Goal: Task Accomplishment & Management: Manage account settings

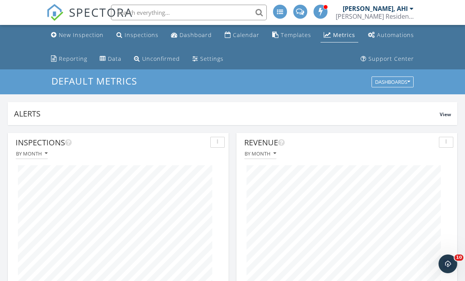
click at [342, 41] on link "Metrics" at bounding box center [340, 35] width 38 height 14
click at [91, 37] on div "New Inspection" at bounding box center [81, 34] width 45 height 7
click at [85, 37] on div "New Inspection" at bounding box center [81, 34] width 45 height 7
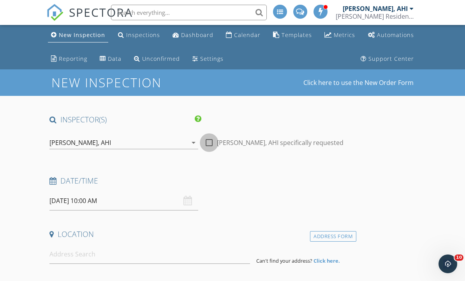
click at [214, 141] on div at bounding box center [209, 142] width 13 height 13
checkbox input "true"
click at [125, 195] on input "09/28/2025 10:00 AM" at bounding box center [123, 200] width 149 height 19
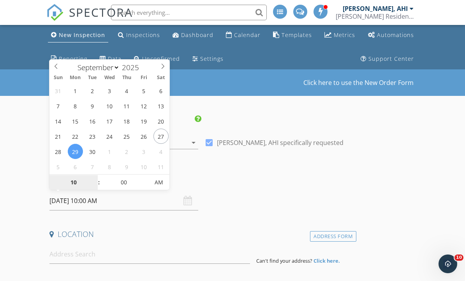
type input "09/29/2025 10:00 AM"
type input "11"
type input "09/29/2025 11:00 AM"
type input "12"
type input "09/29/2025 12:00 PM"
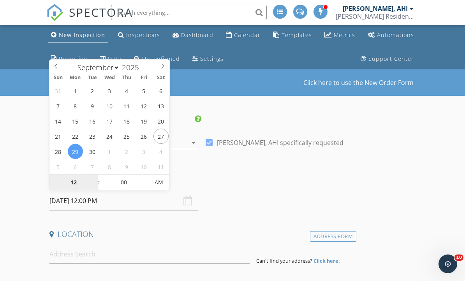
type input "01"
type input "09/29/2025 1:00 PM"
type input "02"
type input "09/29/2025 2:00 PM"
type input "03"
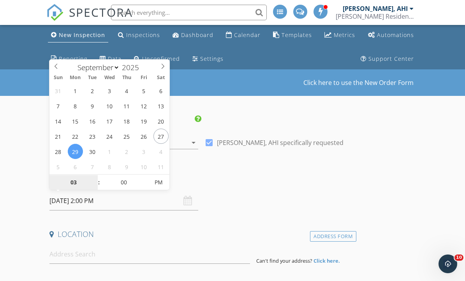
type input "09/29/2025 3:00 PM"
type input "04"
type input "09/29/2025 4:00 PM"
type input "05"
type input "09/29/2025 4:05 PM"
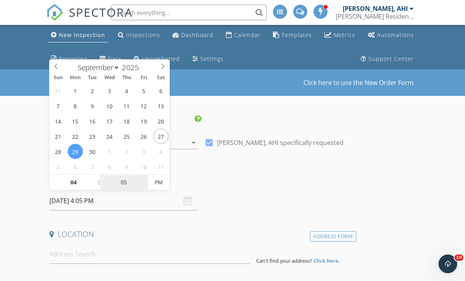
type input "10"
type input "09/29/2025 4:10 PM"
type input "15"
type input "09/29/2025 4:15 PM"
type input "20"
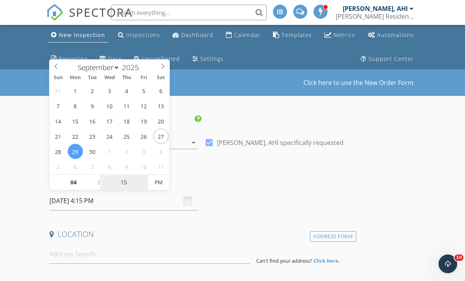
type input "09/29/2025 4:20 PM"
type input "25"
type input "09/29/2025 4:25 PM"
type input "30"
type input "09/29/2025 4:30 PM"
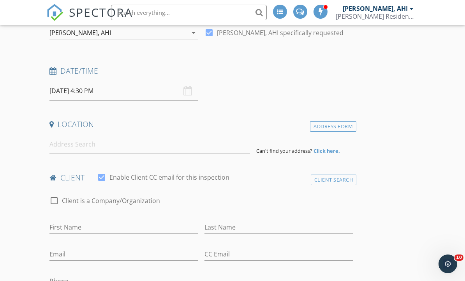
scroll to position [166, 0]
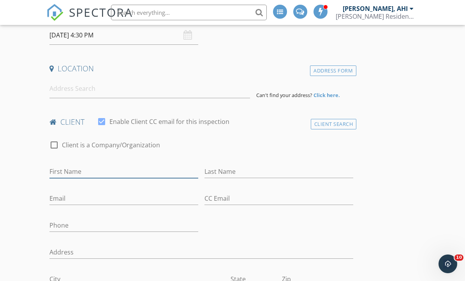
click at [81, 173] on input "First Name" at bounding box center [123, 171] width 149 height 13
click at [74, 173] on input "First Name" at bounding box center [123, 171] width 149 height 13
click at [67, 169] on input "First Name" at bounding box center [123, 171] width 149 height 13
paste input "Garycbrown@gmail.com"
type input "Garycbrown@gmail.com"
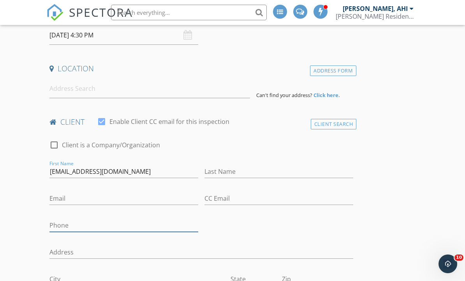
click at [74, 225] on input "Phone" at bounding box center [123, 225] width 149 height 13
click at [70, 226] on input "Phone" at bounding box center [123, 225] width 149 height 13
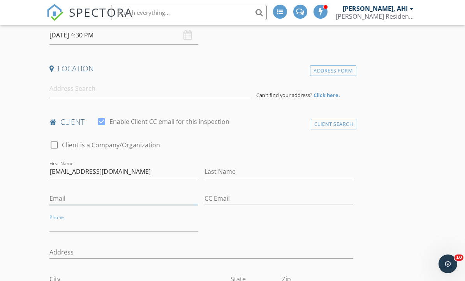
click at [78, 198] on input "Email" at bounding box center [123, 198] width 149 height 13
click at [76, 200] on input "Email" at bounding box center [123, 198] width 149 height 13
click at [74, 197] on input "Email" at bounding box center [123, 198] width 149 height 13
paste input "Garycbrown@gmail.com"
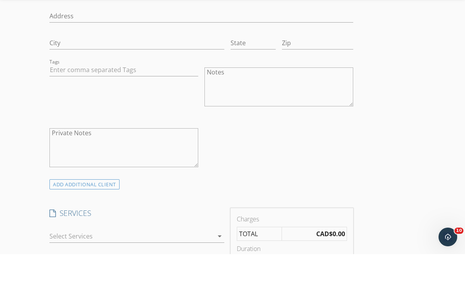
scroll to position [413, 0]
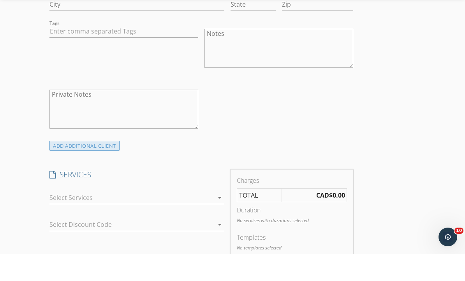
type input "Garycbrown@gmail.com"
click at [110, 168] on div "ADD ADDITIONAL client" at bounding box center [84, 173] width 70 height 11
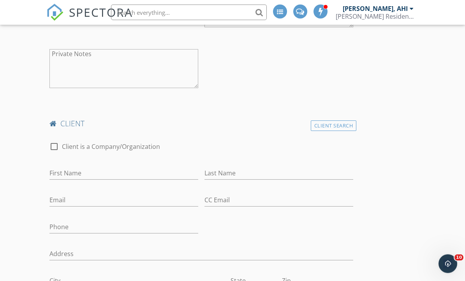
scroll to position [481, 0]
click at [94, 200] on input "Email" at bounding box center [123, 200] width 149 height 13
click at [88, 195] on input "Email" at bounding box center [123, 200] width 149 height 13
paste input "Sowyuen.brown@gmail.com"
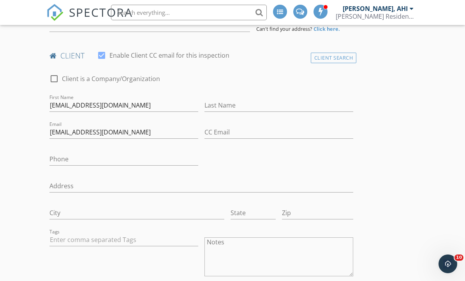
scroll to position [231, 0]
type input "Sowyuen.brown@gmail.com"
click at [141, 105] on input "Garycbrown@gmail.com" at bounding box center [123, 105] width 149 height 13
click at [131, 136] on input "Garycbrown@gmail.com" at bounding box center [123, 132] width 149 height 13
click at [140, 104] on input "Garycbrown@gmail.com" at bounding box center [123, 105] width 149 height 13
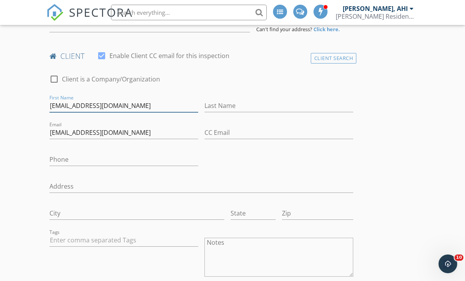
click at [137, 103] on input "Garycbrown@gmail.com" at bounding box center [123, 105] width 149 height 13
click at [132, 107] on input "Garycbrown@gmail.com" at bounding box center [123, 105] width 149 height 13
click at [134, 103] on input "Garycbrown@gmail.com" at bounding box center [123, 105] width 149 height 13
paste input "Clients are; Gary and Sow Yuen Brown"
click at [169, 107] on input "Clients are; Gary and Sow Yuen Brown" at bounding box center [123, 105] width 149 height 13
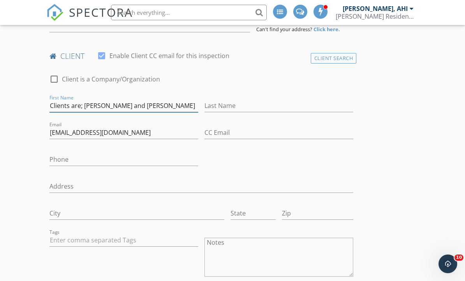
click at [171, 105] on input "Clients are; Gary and Sow Yuen Brown" at bounding box center [123, 105] width 149 height 13
type input "Clients are; Gary and Sow Yuen"
click at [234, 102] on input "Last Name" at bounding box center [279, 105] width 149 height 13
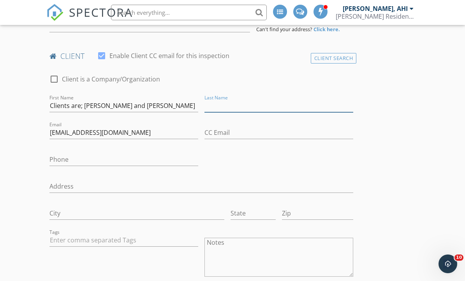
click at [234, 99] on input "Last Name" at bounding box center [279, 105] width 149 height 13
paste input "Brown"
type input "Brown"
click at [87, 107] on input "Clients are; Gary and Sow Yuen" at bounding box center [123, 105] width 149 height 13
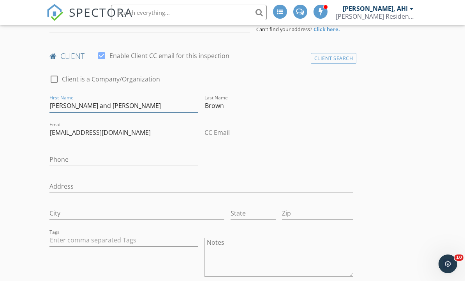
click at [87, 107] on input "Gary and Sow Yuen" at bounding box center [123, 105] width 149 height 13
type input "Gary"
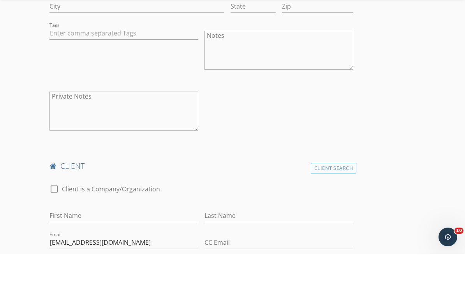
scroll to position [416, 0]
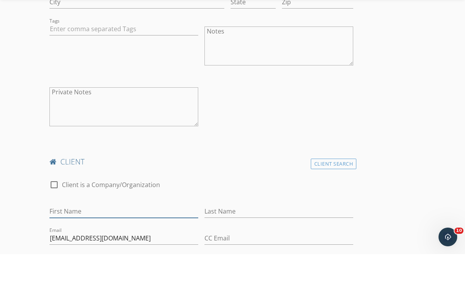
click at [104, 232] on input "First Name" at bounding box center [123, 238] width 149 height 13
click at [95, 232] on input "First Name" at bounding box center [123, 238] width 149 height 13
click at [86, 232] on input "First Name" at bounding box center [123, 238] width 149 height 13
paste input "Sow Yuen"
type input "Sow Yuen"
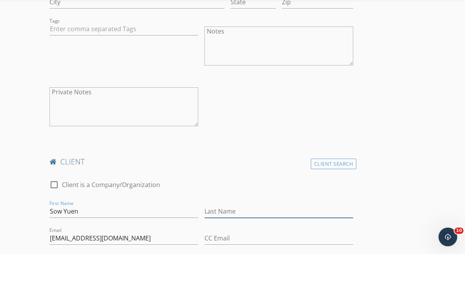
click at [235, 232] on input "Last Name" at bounding box center [279, 238] width 149 height 13
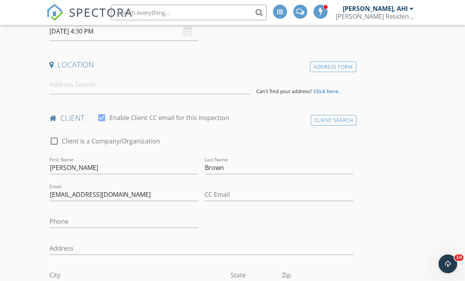
scroll to position [112, 0]
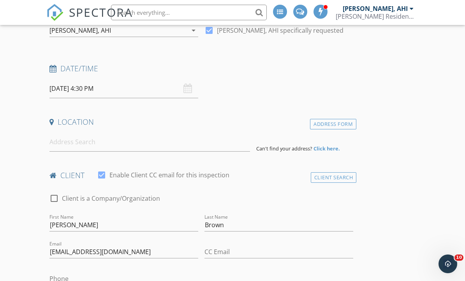
type input "Brown"
click at [148, 141] on input at bounding box center [149, 141] width 201 height 19
click at [138, 137] on input at bounding box center [149, 141] width 201 height 19
click at [128, 139] on input at bounding box center [149, 141] width 201 height 19
paste input "6554 Pinehurst"
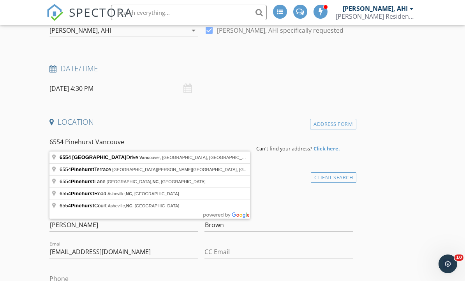
type input "6554 Pinehurst Vancouver"
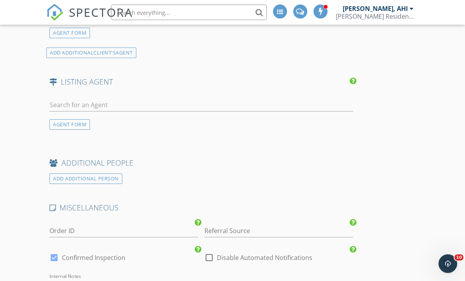
scroll to position [1347, 0]
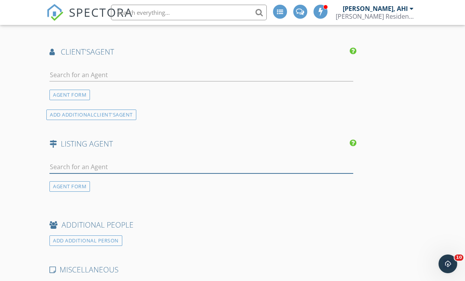
click at [170, 162] on input "text" at bounding box center [201, 167] width 304 height 13
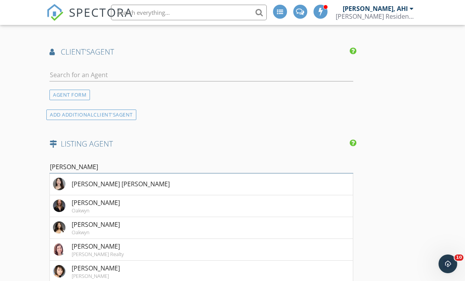
type input "Carole"
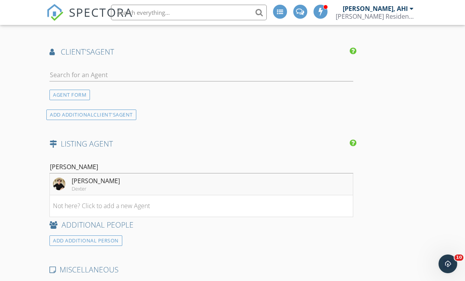
click at [167, 182] on li "Carole Lieberman Dexter" at bounding box center [201, 184] width 303 height 22
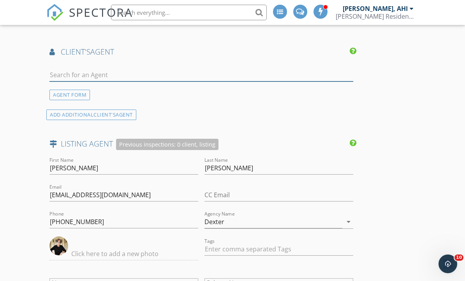
click at [191, 73] on input "text" at bounding box center [201, 75] width 304 height 13
type input "Conn"
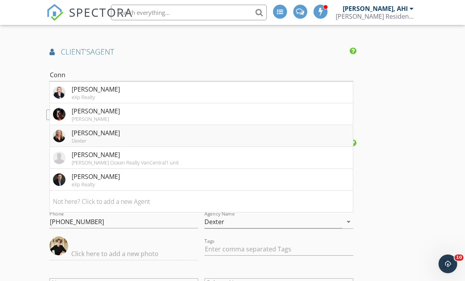
click at [125, 137] on li "Connie McGinley Dexter" at bounding box center [201, 136] width 303 height 22
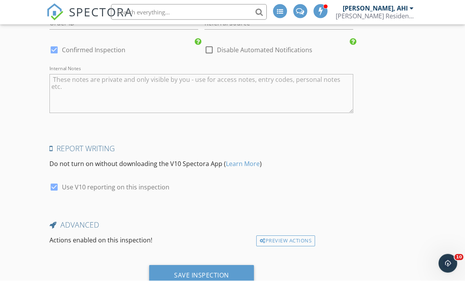
scroll to position [1923, 0]
click at [150, 91] on textarea "Internal Notes" at bounding box center [201, 94] width 304 height 39
click at [137, 90] on textarea "Internal Notes" at bounding box center [201, 94] width 304 height 39
paste textarea "Spacious 1-level, 2 bedroom/2 bath, 1,624 sq. ft. town home in desirable Langar…"
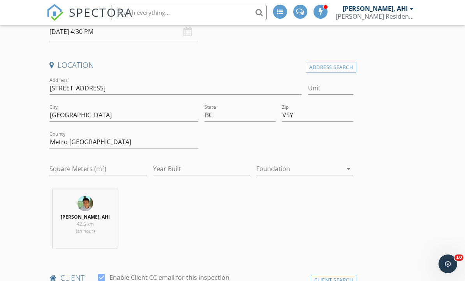
scroll to position [155, 0]
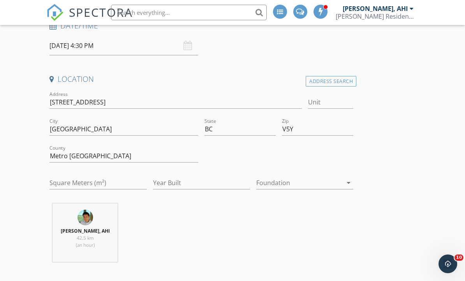
type textarea "Spacious 1-level, 2 bedroom/2 bath, 1,624 sq. ft. town home in desirable Langar…"
click at [193, 178] on input "Year Built" at bounding box center [201, 182] width 97 height 13
type input "1979"
click at [83, 184] on input "Square Meters (m²)" at bounding box center [97, 182] width 97 height 13
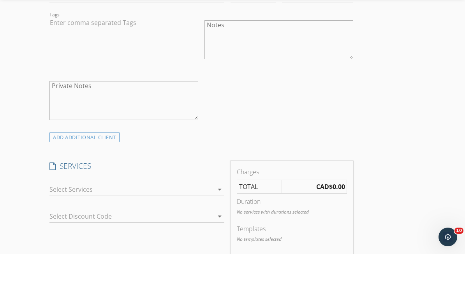
scroll to position [909, 0]
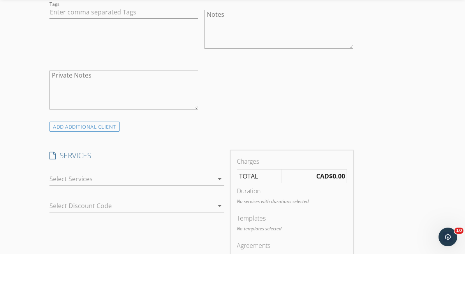
type input "1624"
click at [191, 215] on div at bounding box center [136, 217] width 175 height 5
click at [195, 199] on div at bounding box center [131, 205] width 164 height 12
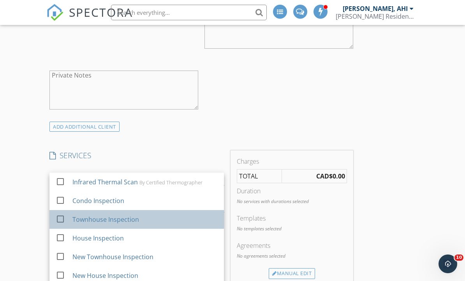
click at [147, 216] on div "Townhouse Inspection" at bounding box center [144, 220] width 145 height 16
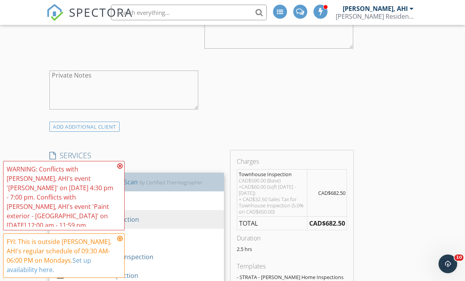
click at [154, 185] on div "Infrared Thermal Scan By Certified Thermographer" at bounding box center [144, 182] width 145 height 16
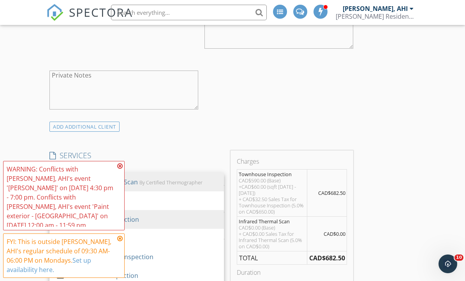
click at [120, 169] on icon at bounding box center [119, 166] width 5 height 6
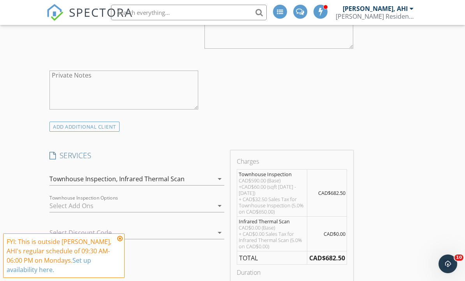
click at [119, 242] on icon at bounding box center [119, 238] width 5 height 6
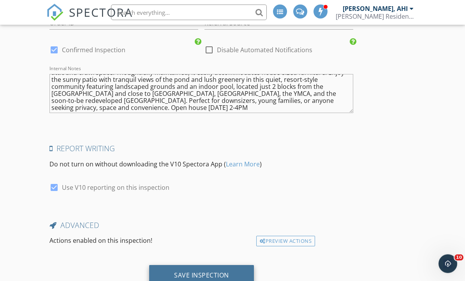
scroll to position [1994, 0]
click at [240, 271] on div "Save Inspection" at bounding box center [201, 275] width 105 height 21
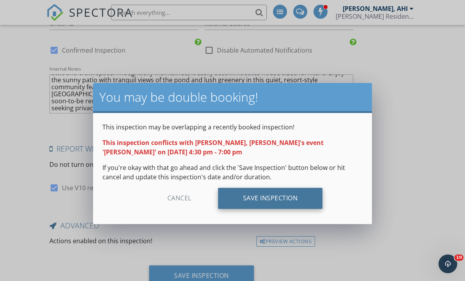
click at [293, 206] on div "Save Inspection" at bounding box center [270, 198] width 105 height 21
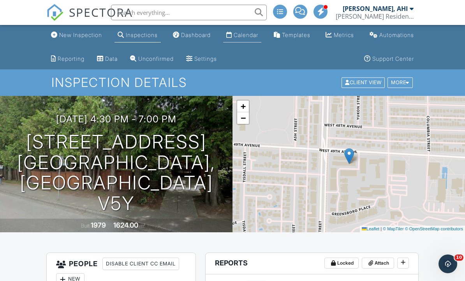
click at [258, 41] on link "Calendar" at bounding box center [242, 35] width 38 height 14
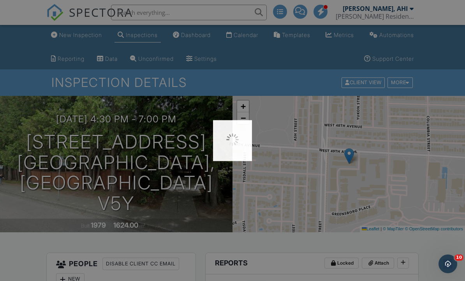
click at [260, 36] on div at bounding box center [232, 140] width 465 height 281
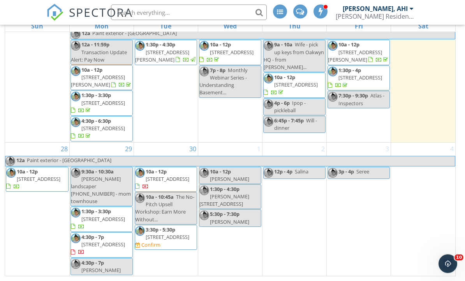
scroll to position [127, 0]
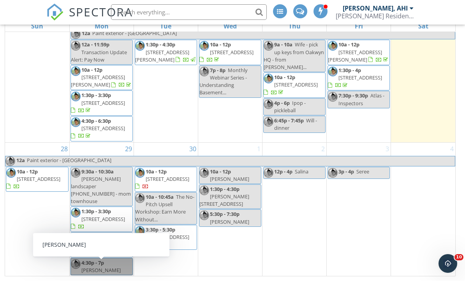
click at [107, 275] on link "4:30p - 7p Connie" at bounding box center [102, 266] width 62 height 17
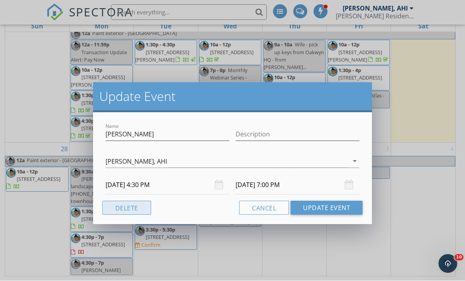
click at [128, 210] on button "Delete" at bounding box center [126, 208] width 49 height 14
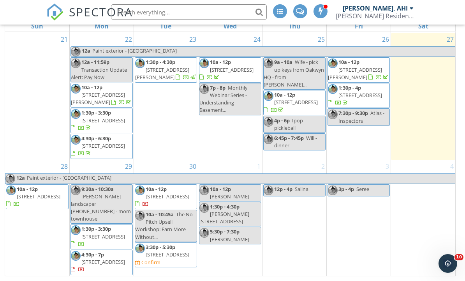
scroll to position [318, 0]
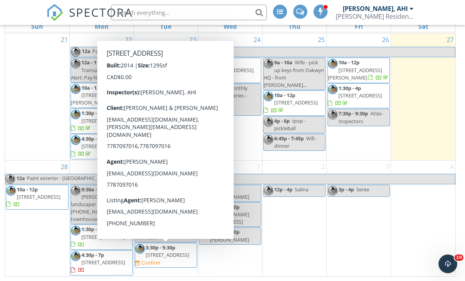
click at [168, 258] on span "16-4191 No 4 Road, Richmond V6X 2M2" at bounding box center [168, 254] width 44 height 7
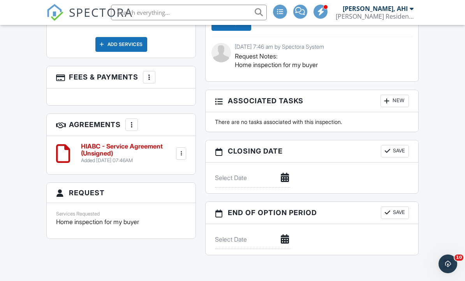
scroll to position [713, 0]
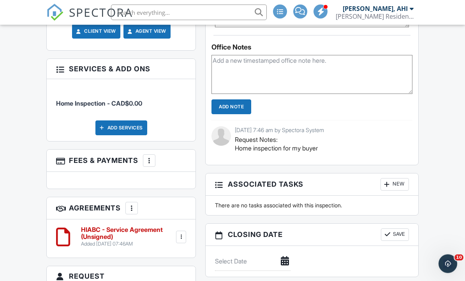
click at [144, 121] on div "Add Services" at bounding box center [121, 128] width 52 height 15
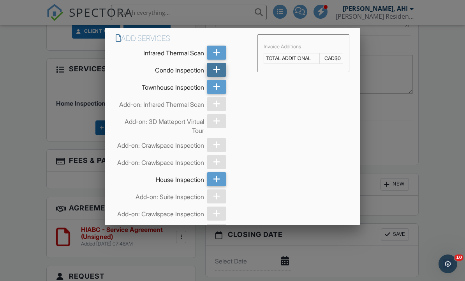
click at [217, 73] on icon at bounding box center [216, 70] width 7 height 14
click at [221, 54] on div at bounding box center [216, 53] width 19 height 14
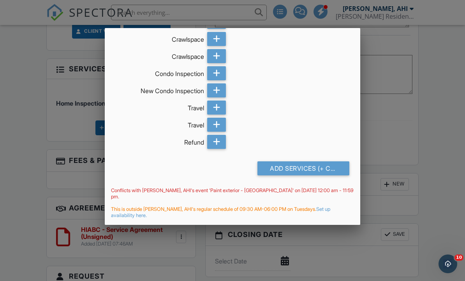
scroll to position [713, 0]
click at [308, 175] on div "Add Services (+ CAD$609.0)" at bounding box center [304, 168] width 92 height 14
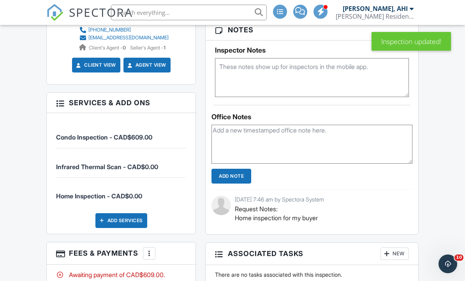
click at [150, 249] on div at bounding box center [149, 253] width 8 height 8
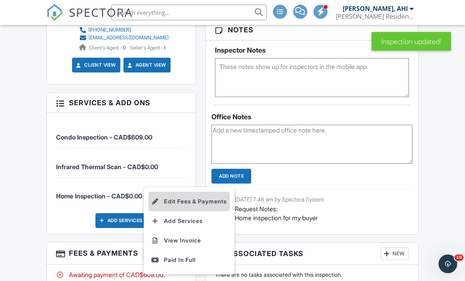
click at [220, 192] on li "Edit Fees & Payments" at bounding box center [188, 201] width 81 height 19
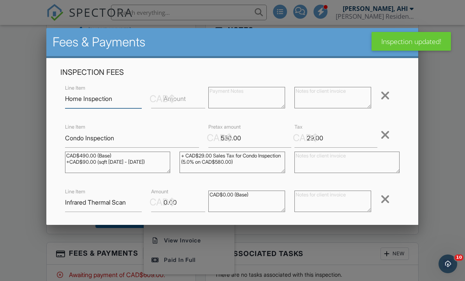
scroll to position [591, 0]
click at [386, 98] on div at bounding box center [385, 95] width 9 height 12
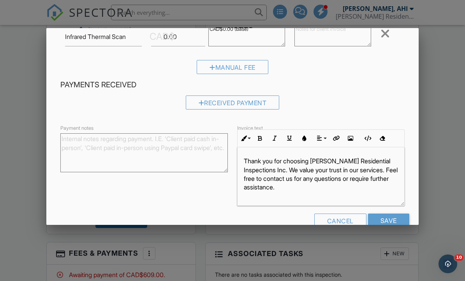
scroll to position [126, 0]
click at [397, 223] on input "Save" at bounding box center [388, 221] width 41 height 14
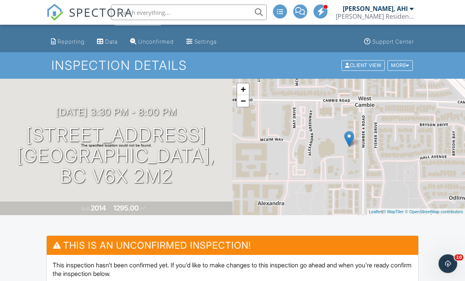
scroll to position [42, 0]
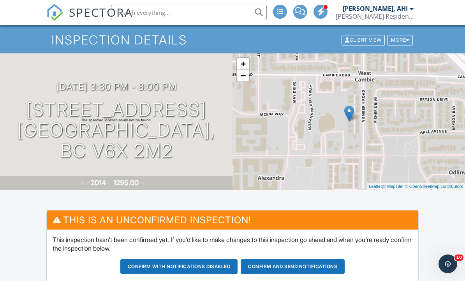
click at [204, 87] on div "[DATE] 3:30 pm - 8:00 pm [STREET_ADDRESS] [GEOGRAPHIC_DATA], BC V6X 2M2" at bounding box center [116, 120] width 233 height 79
click at [177, 90] on h3 "[DATE] 3:30 pm - 8:00 pm" at bounding box center [116, 86] width 121 height 11
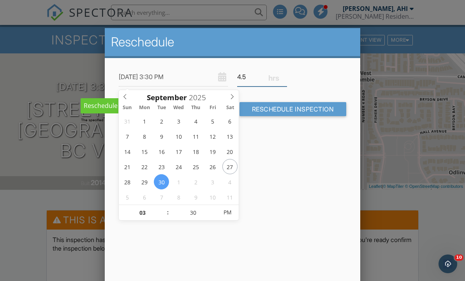
click at [261, 83] on input "4.5" at bounding box center [262, 76] width 50 height 19
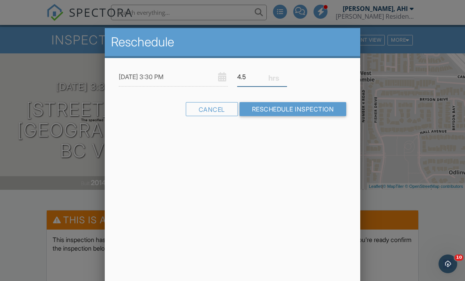
type input "4"
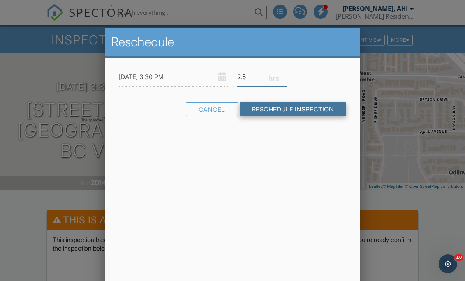
type input "2.5"
click at [297, 113] on input "Reschedule Inspection" at bounding box center [293, 109] width 107 height 14
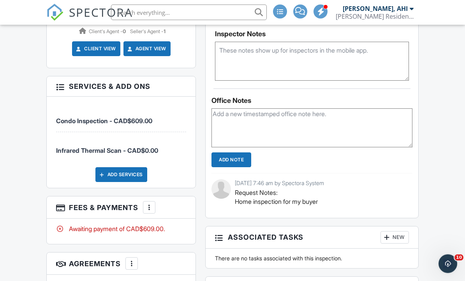
scroll to position [615, 0]
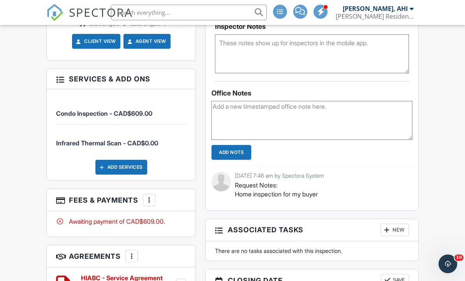
click at [151, 196] on div at bounding box center [149, 200] width 8 height 8
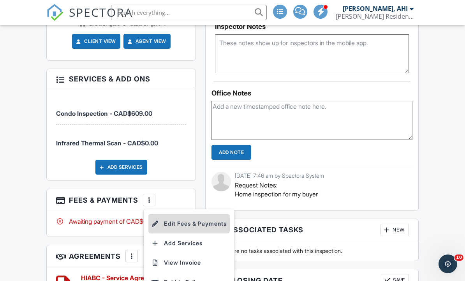
click at [194, 214] on li "Edit Fees & Payments" at bounding box center [188, 223] width 81 height 19
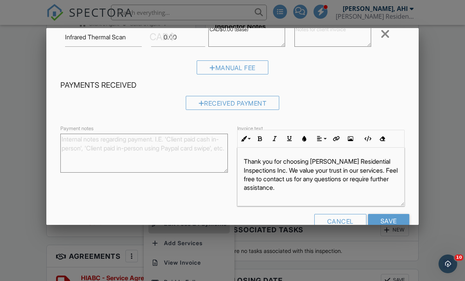
scroll to position [126, 0]
click at [343, 224] on div "Cancel" at bounding box center [340, 221] width 52 height 14
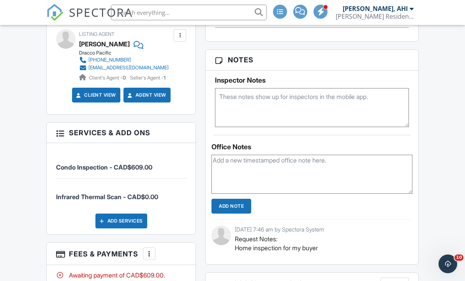
scroll to position [561, 0]
click at [11, 272] on div "New Inspection Inspections Dashboard Calendar Templates Metrics Automations Rep…" at bounding box center [232, 33] width 465 height 1138
click at [152, 250] on div at bounding box center [149, 254] width 8 height 8
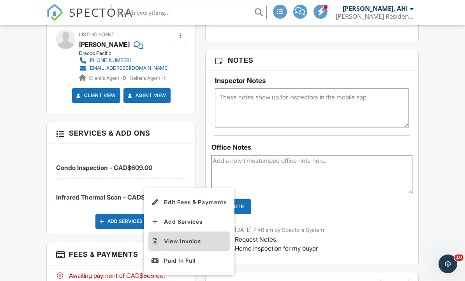
click at [203, 232] on li "View Invoice" at bounding box center [188, 240] width 81 height 19
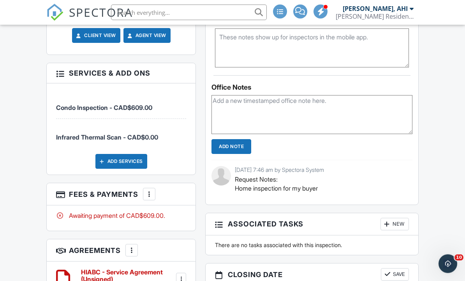
scroll to position [629, 0]
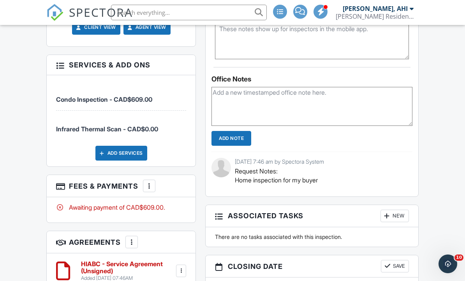
click at [146, 182] on div at bounding box center [149, 186] width 8 height 8
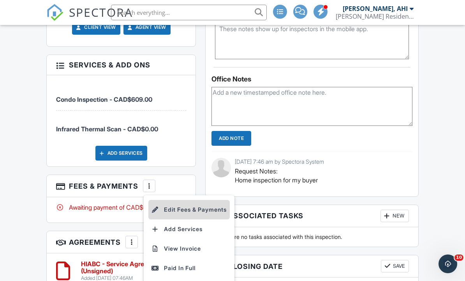
click at [210, 202] on li "Edit Fees & Payments" at bounding box center [188, 209] width 81 height 19
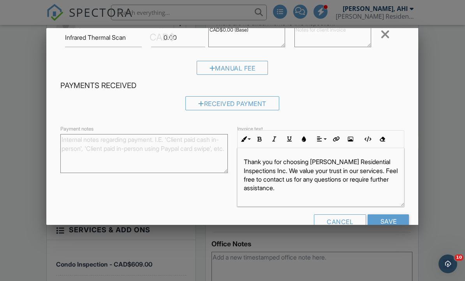
scroll to position [0, 0]
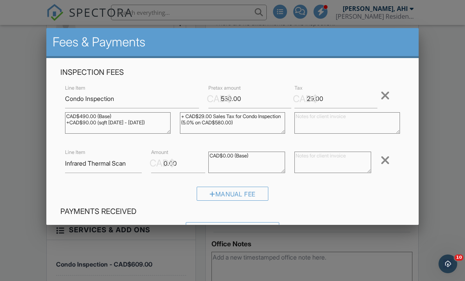
click at [434, 176] on div at bounding box center [232, 136] width 465 height 351
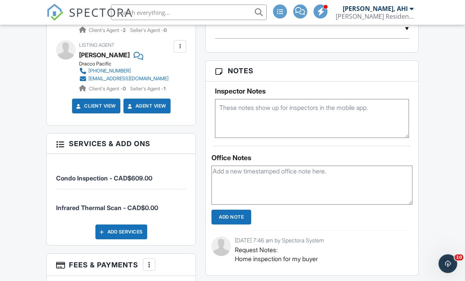
scroll to position [585, 0]
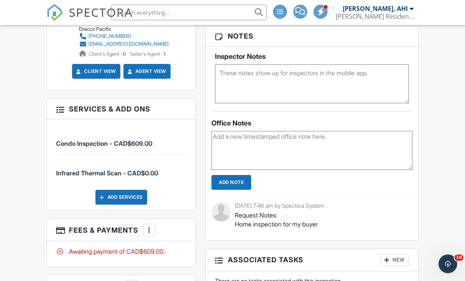
click at [149, 226] on div at bounding box center [149, 230] width 8 height 8
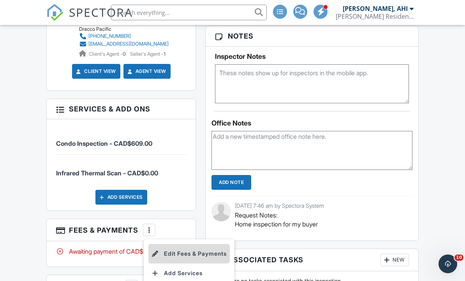
click at [215, 244] on li "Edit Fees & Payments" at bounding box center [188, 253] width 81 height 19
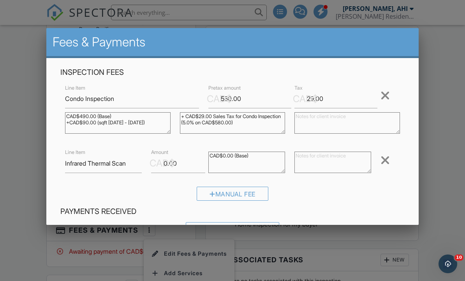
click at [386, 99] on div at bounding box center [385, 95] width 9 height 12
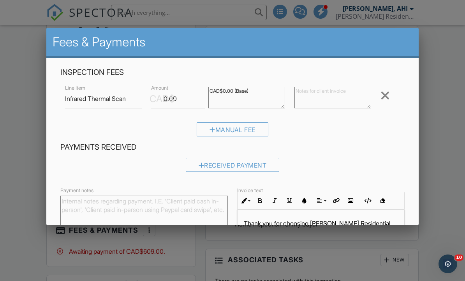
click at [390, 97] on div at bounding box center [385, 95] width 9 height 12
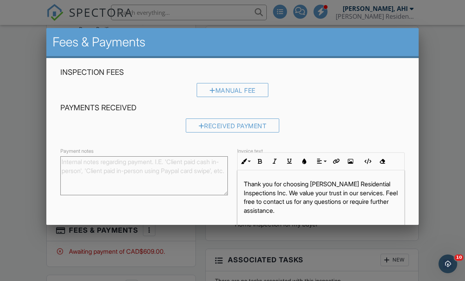
click at [404, 241] on input "Save" at bounding box center [388, 243] width 41 height 14
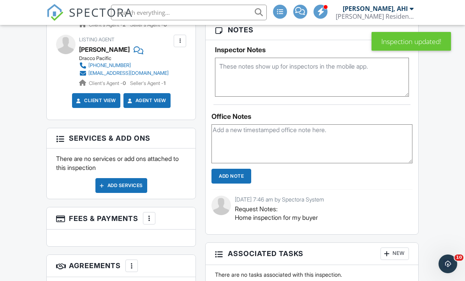
click at [144, 178] on div "Add Services" at bounding box center [121, 185] width 52 height 15
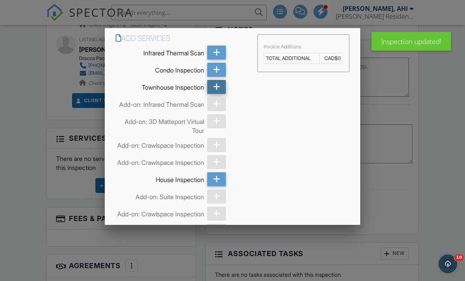
click at [215, 90] on icon at bounding box center [216, 87] width 7 height 14
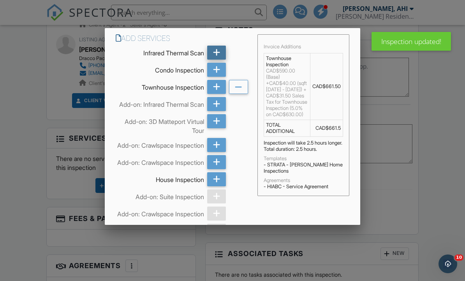
click at [223, 60] on div at bounding box center [216, 53] width 19 height 14
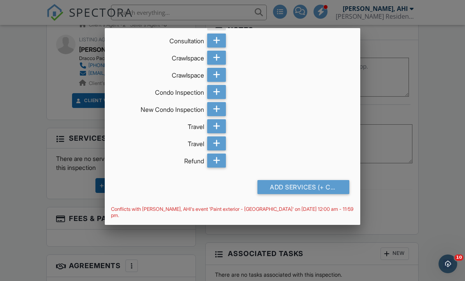
scroll to position [694, 0]
click at [306, 194] on div "Add Services (+ CAD$661.5)" at bounding box center [304, 187] width 92 height 14
click at [318, 194] on div "Add Services (+ CAD$661.5)" at bounding box center [304, 187] width 92 height 14
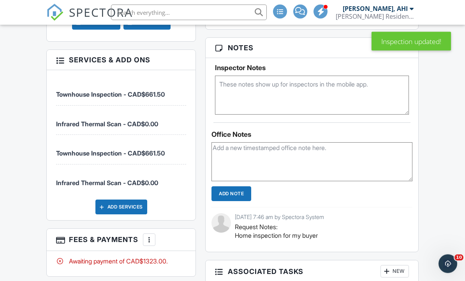
scroll to position [644, 0]
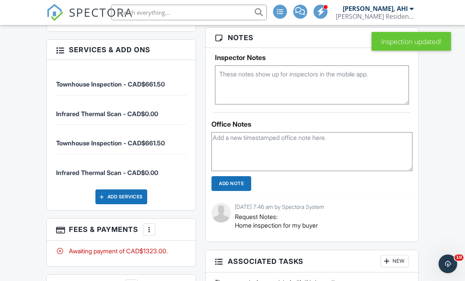
click at [150, 226] on div at bounding box center [149, 230] width 8 height 8
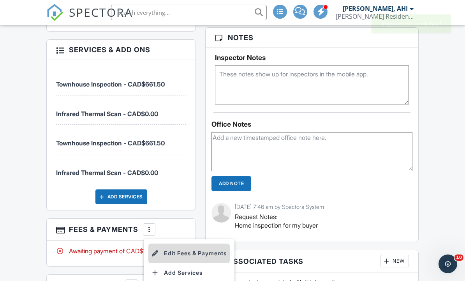
click at [210, 243] on li "Edit Fees & Payments" at bounding box center [188, 252] width 81 height 19
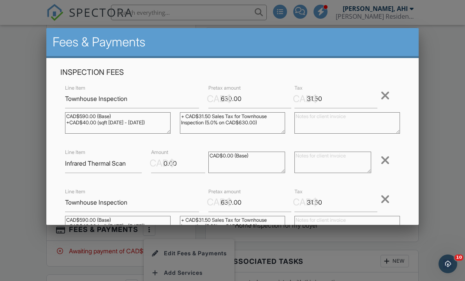
click at [390, 97] on div at bounding box center [385, 95] width 9 height 12
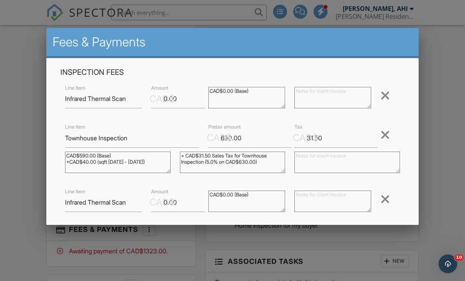
click at [383, 102] on div at bounding box center [385, 95] width 9 height 12
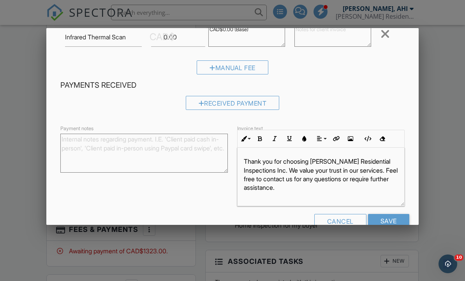
scroll to position [126, 0]
click at [393, 221] on input "Save" at bounding box center [388, 221] width 41 height 14
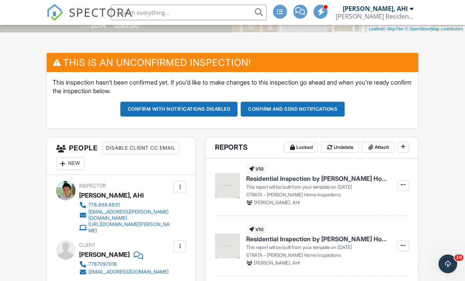
scroll to position [232, 0]
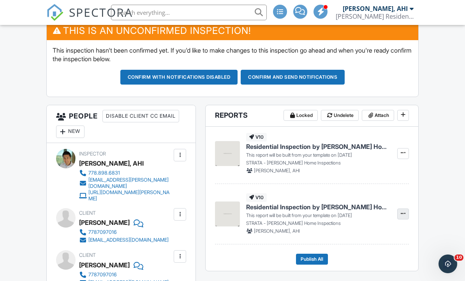
click at [402, 212] on icon at bounding box center [403, 213] width 5 height 5
click at [379, 270] on label "Delete Report" at bounding box center [364, 270] width 80 height 18
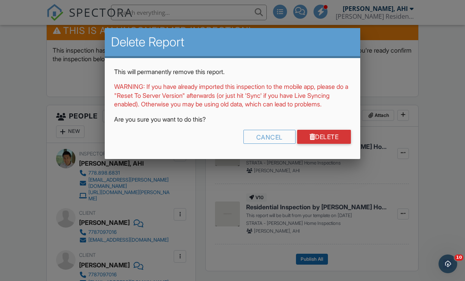
click at [331, 134] on div "This will permanently remove this report. WARNING: If you have already imported…" at bounding box center [233, 108] width 256 height 101
click at [339, 144] on link "Delete" at bounding box center [324, 137] width 54 height 14
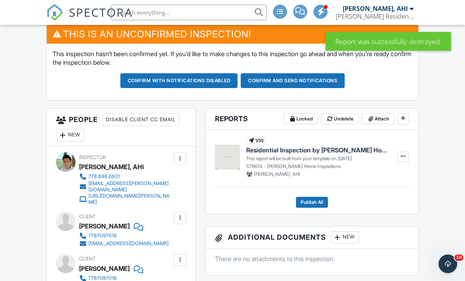
click at [298, 163] on p "STRATA - [PERSON_NAME] Home Inspections" at bounding box center [316, 166] width 141 height 7
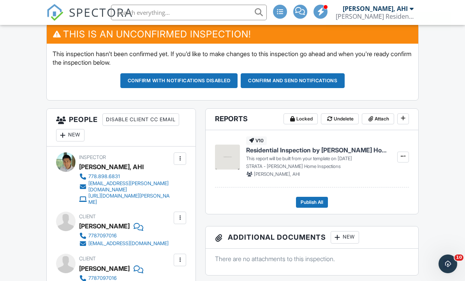
click at [263, 148] on span "Residential Inspection by [PERSON_NAME] Home Inspections" at bounding box center [316, 150] width 141 height 9
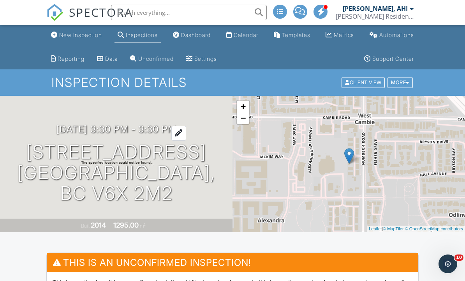
click at [186, 128] on div at bounding box center [178, 133] width 15 height 14
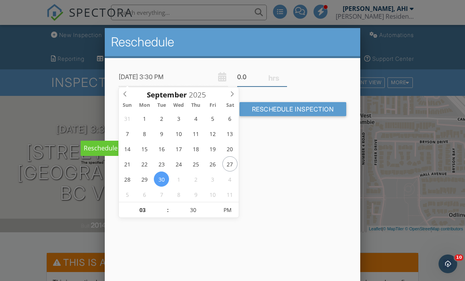
click at [258, 80] on input "0.0" at bounding box center [262, 76] width 50 height 19
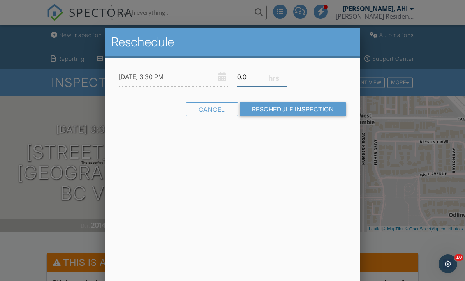
type input "0"
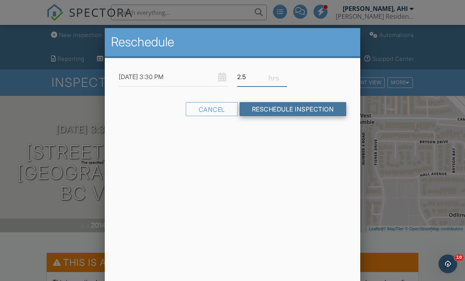
type input "2.5"
click at [316, 104] on input "Reschedule Inspection" at bounding box center [293, 109] width 107 height 14
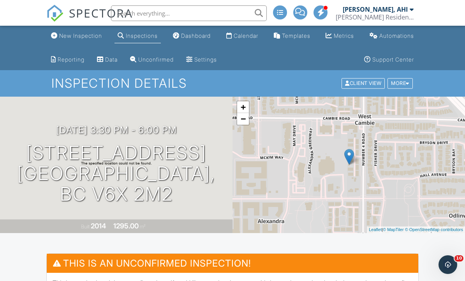
scroll to position [158, 0]
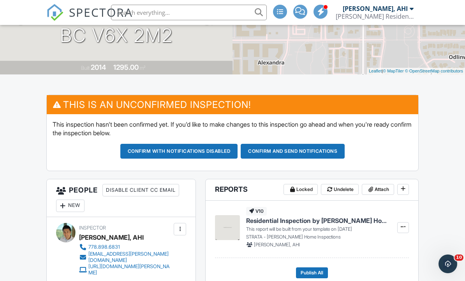
click at [301, 155] on button "Confirm and send notifications" at bounding box center [293, 151] width 104 height 15
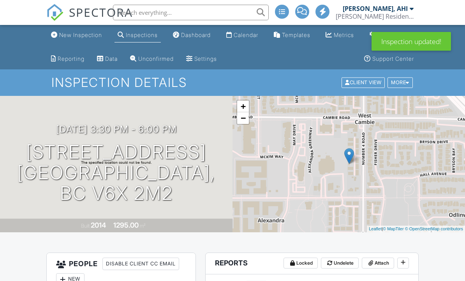
click at [248, 38] on div "Calendar" at bounding box center [246, 35] width 25 height 7
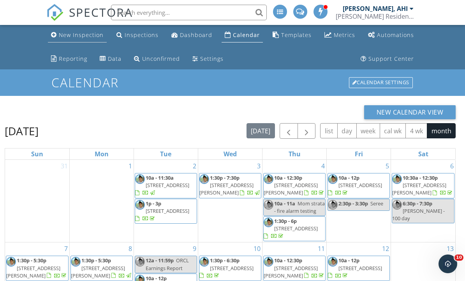
click at [97, 36] on div "New Inspection" at bounding box center [81, 34] width 45 height 7
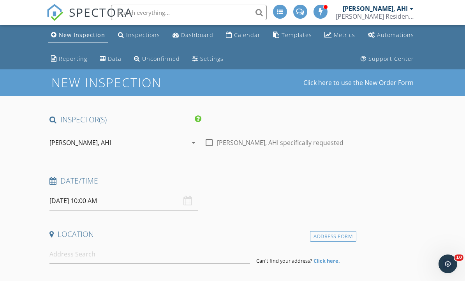
click at [213, 143] on div at bounding box center [209, 142] width 13 height 13
checkbox input "true"
click at [95, 194] on input "09/28/2025 10:00 AM" at bounding box center [123, 200] width 149 height 19
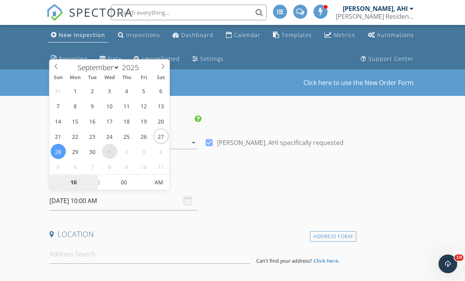
select select "9"
type input "[DATE] 10:00 AM"
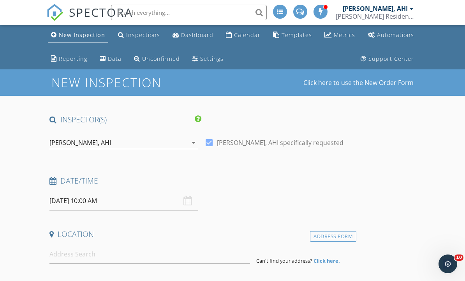
click at [242, 178] on h4 "Date/Time" at bounding box center [201, 181] width 304 height 10
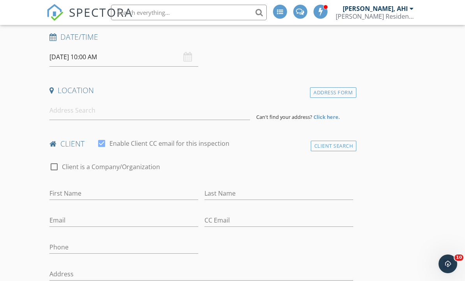
scroll to position [153, 0]
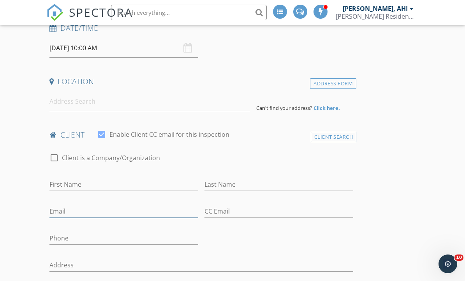
click at [92, 211] on input "Email" at bounding box center [123, 211] width 149 height 13
click at [88, 211] on input "Email" at bounding box center [123, 211] width 149 height 13
paste input "stevemanley1@gmail.com"
type input "stevemanley1@gmail.com"
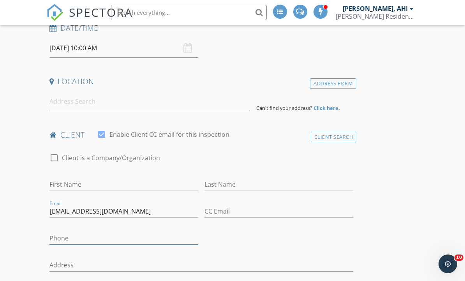
click at [85, 239] on input "Phone" at bounding box center [123, 238] width 149 height 13
click at [83, 238] on input "Phone" at bounding box center [123, 238] width 149 height 13
click at [80, 239] on input "Phone" at bounding box center [123, 238] width 149 height 13
paste input "672-599-2767"
type input "672-599-2767"
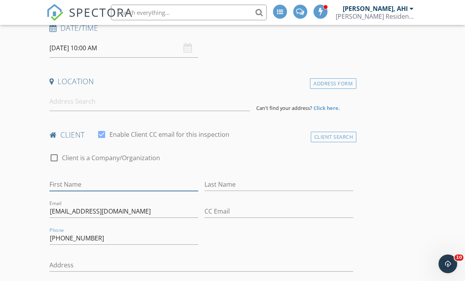
click at [96, 178] on input "First Name" at bounding box center [123, 184] width 149 height 13
type input "Steve"
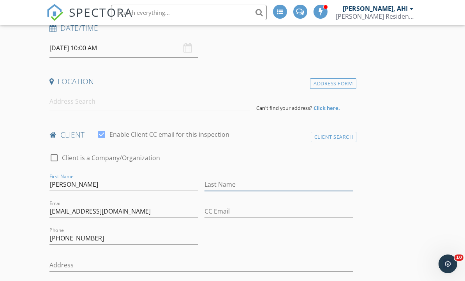
click at [282, 190] on input "Last Name" at bounding box center [279, 184] width 149 height 13
type input "a"
type input "Manley"
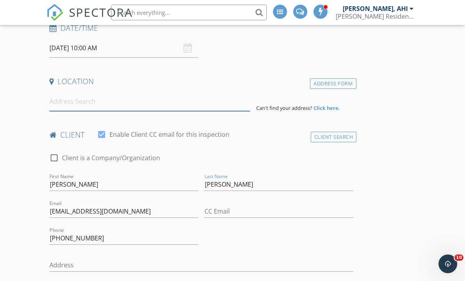
click at [144, 109] on input at bounding box center [149, 101] width 201 height 19
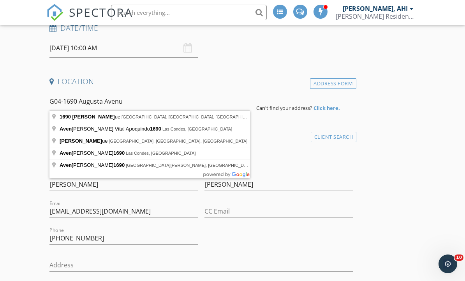
type input "G04-1690 Augusta Avenue"
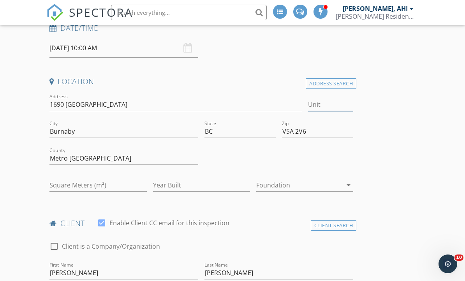
click at [331, 106] on input "Unit" at bounding box center [331, 104] width 46 height 13
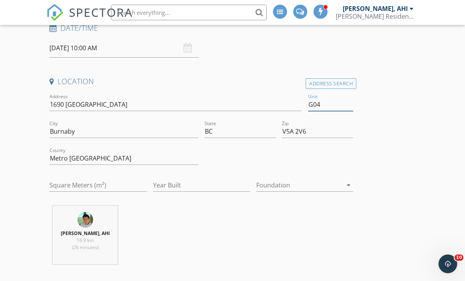
type input "G04"
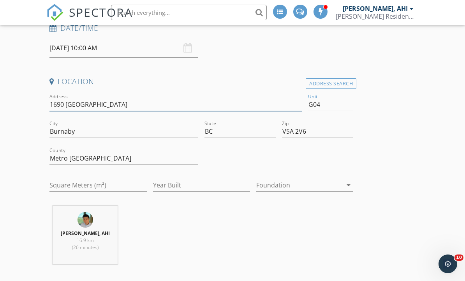
click at [194, 106] on input "1690 Augusta Ave" at bounding box center [175, 104] width 252 height 13
click at [198, 101] on input "1690 Augusta Ave" at bounding box center [175, 104] width 252 height 13
click at [194, 101] on input "1690 Augusta Ave" at bounding box center [175, 104] width 252 height 13
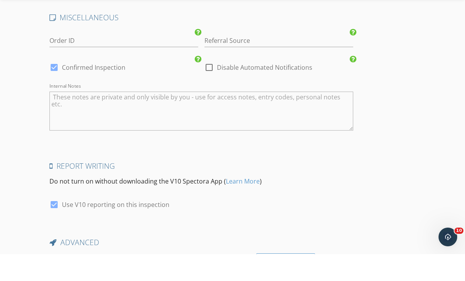
scroll to position [1279, 0]
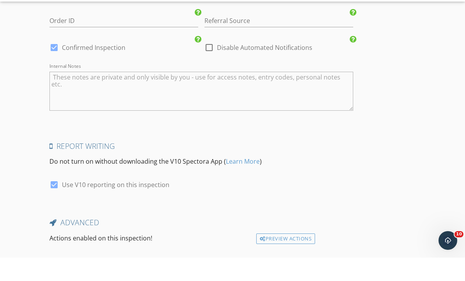
click at [179, 95] on textarea "Internal Notes" at bounding box center [201, 114] width 304 height 39
click at [130, 95] on textarea "Internal Notes" at bounding box center [201, 114] width 304 height 39
click at [71, 95] on textarea "Internal Notes" at bounding box center [201, 114] width 304 height 39
click at [69, 95] on textarea "Internal Notes" at bounding box center [201, 114] width 304 height 39
paste textarea "Looking for a nicely renovated spacious 2 bedroom condo in a great North Burnab…"
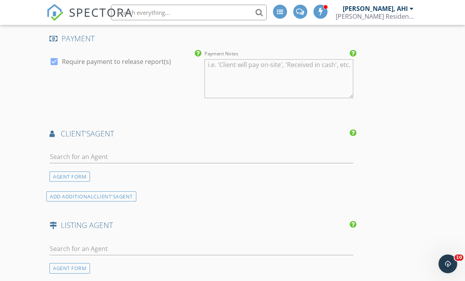
scroll to position [936, 0]
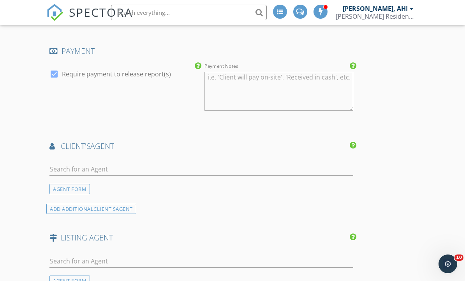
type textarea "Looking for a nicely renovated spacious 2 bedroom condo in a great North Burnab…"
click at [116, 167] on input "text" at bounding box center [201, 169] width 304 height 13
type input "Jack"
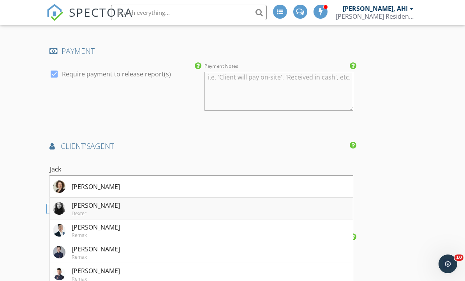
click at [133, 207] on li "Jackie Chan Dexter" at bounding box center [201, 209] width 303 height 22
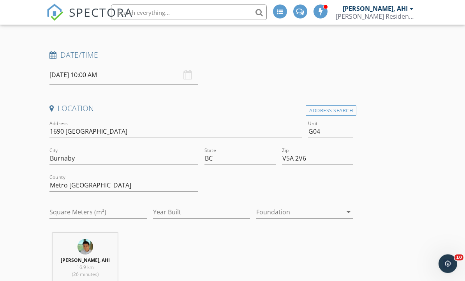
scroll to position [123, 0]
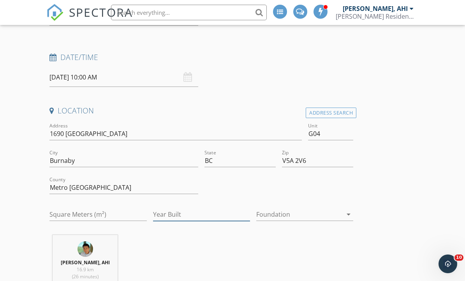
click at [185, 212] on input "Year Built" at bounding box center [201, 214] width 97 height 13
type input "1985"
click at [113, 208] on input "Square Meters (m²)" at bounding box center [97, 214] width 97 height 13
click at [100, 210] on input "905" at bounding box center [97, 214] width 97 height 13
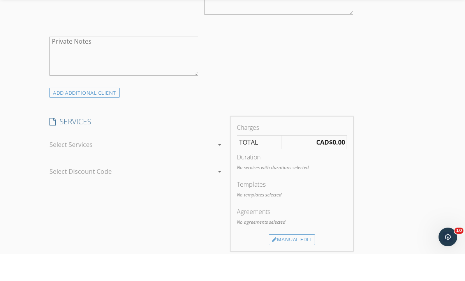
scroll to position [687, 0]
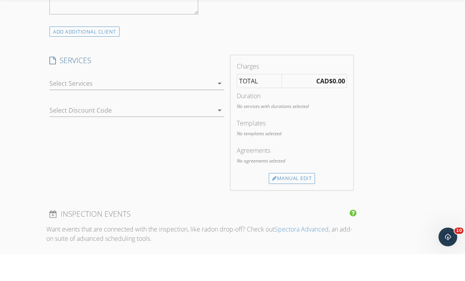
type input "903"
click at [197, 104] on div at bounding box center [131, 110] width 164 height 12
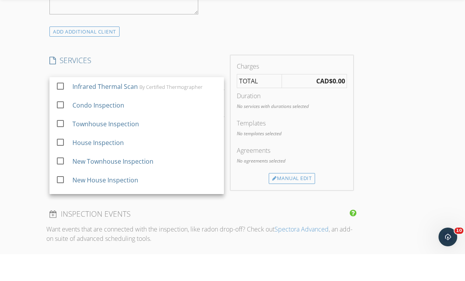
scroll to position [714, 0]
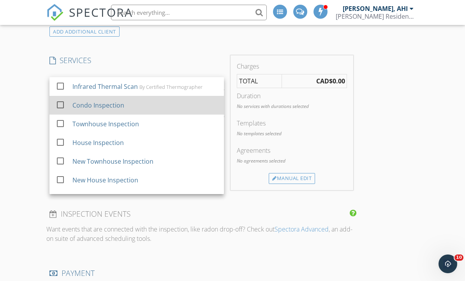
click at [153, 108] on div "Condo Inspection" at bounding box center [144, 105] width 145 height 16
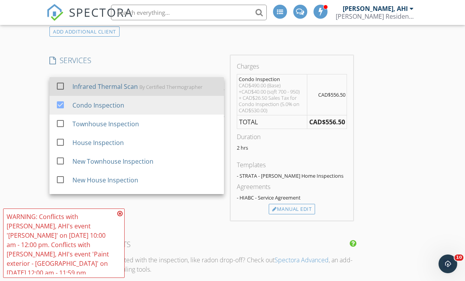
click at [164, 87] on div "By Certified Thermographer" at bounding box center [170, 87] width 63 height 6
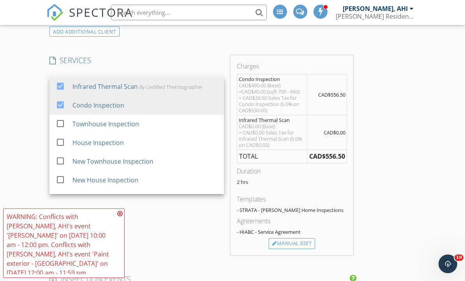
click at [121, 217] on icon at bounding box center [119, 213] width 5 height 6
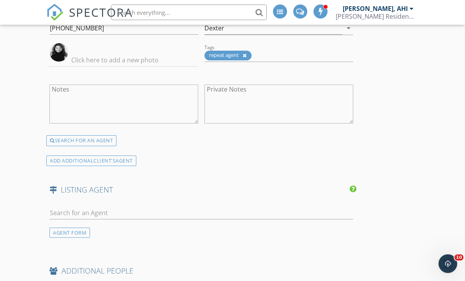
scroll to position [1219, 0]
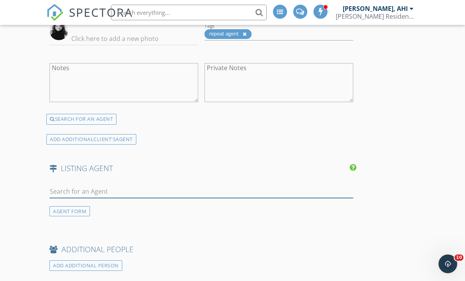
click at [241, 185] on input "text" at bounding box center [201, 191] width 304 height 13
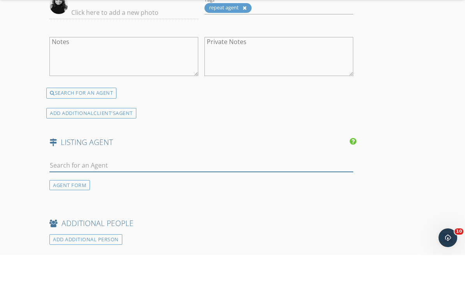
scroll to position [1244, 0]
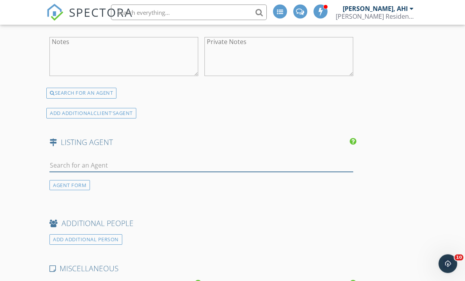
click at [116, 159] on input "text" at bounding box center [201, 165] width 304 height 13
type input "Ken"
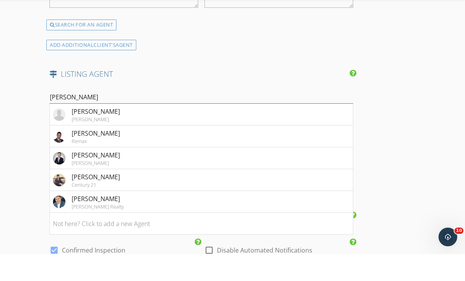
scroll to position [1287, 0]
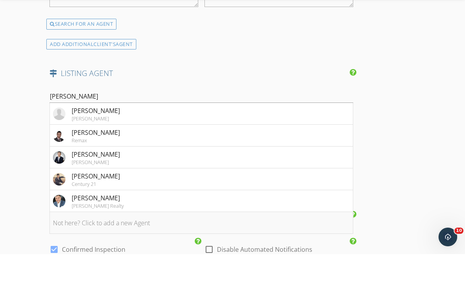
click at [204, 239] on li "Not here? Click to add a new Agent" at bounding box center [201, 250] width 303 height 22
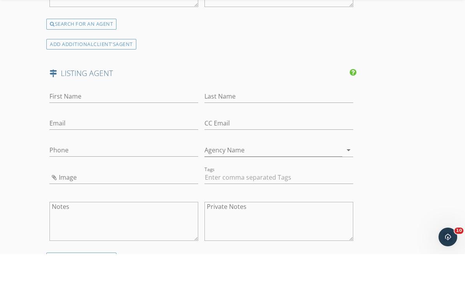
scroll to position [1314, 0]
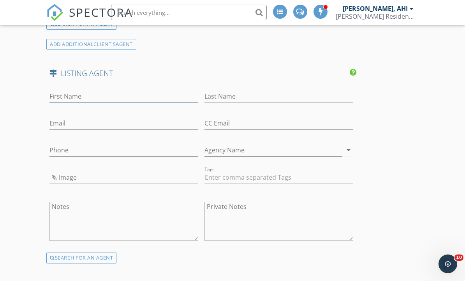
click at [140, 92] on input "First Name" at bounding box center [123, 96] width 149 height 13
type input "Ken"
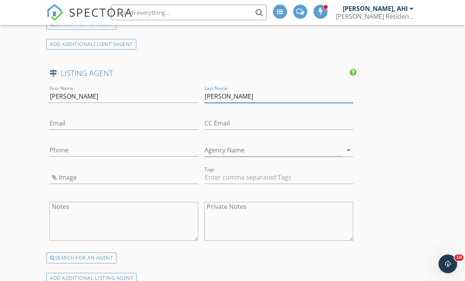
type input "Johnson"
click at [260, 172] on input "text" at bounding box center [279, 177] width 149 height 13
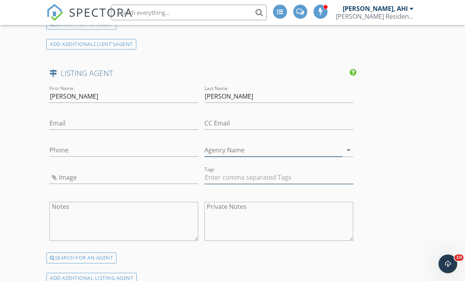
click at [273, 148] on input "Agency Name" at bounding box center [274, 150] width 138 height 13
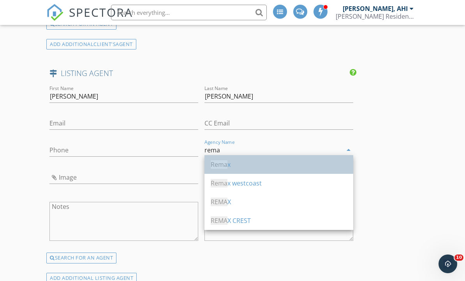
click at [269, 167] on div "Rema x" at bounding box center [279, 164] width 136 height 9
type input "Remax"
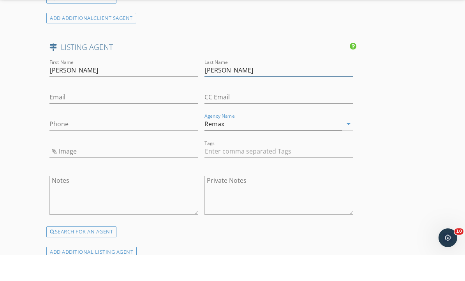
click at [272, 90] on input "Johnson" at bounding box center [279, 96] width 149 height 13
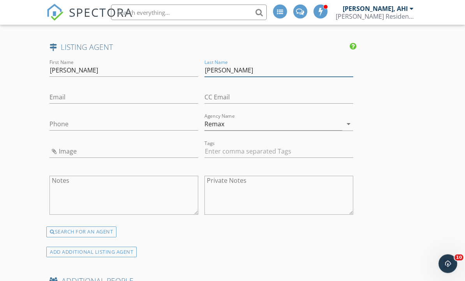
type input "Johnston"
click at [81, 146] on input "Image" at bounding box center [123, 151] width 149 height 13
type input "IMG_2623.jpeg"
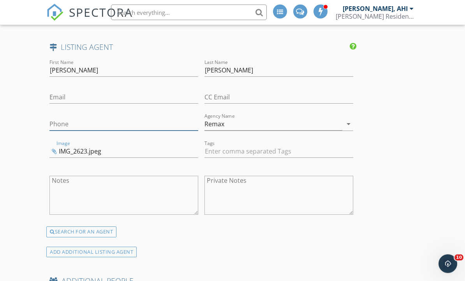
click at [90, 127] on input "Phone" at bounding box center [123, 124] width 149 height 13
click at [84, 99] on input "Email" at bounding box center [123, 97] width 149 height 13
click at [79, 97] on input "Email" at bounding box center [123, 97] width 149 height 13
paste input "mailto:johnston@sm%61rtt.e%6d%61%69l"
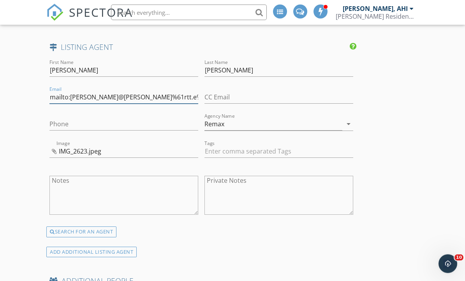
click at [72, 96] on input "mailto:johnston@sm%61rtt.e%6d%61%69l" at bounding box center [123, 97] width 149 height 13
click at [178, 95] on input "johnston@sm%61rtt.e%6d%61%69l" at bounding box center [123, 97] width 149 height 13
click at [171, 98] on input "johnston@sm%61rtt.e%6d%61%69l" at bounding box center [123, 97] width 149 height 13
click at [179, 95] on input "johnston@sm%61rtt.e%6d%61%69l" at bounding box center [123, 97] width 149 height 13
click at [175, 95] on input "johnston@sm%61rtt.e%6d%61%69l" at bounding box center [123, 97] width 149 height 13
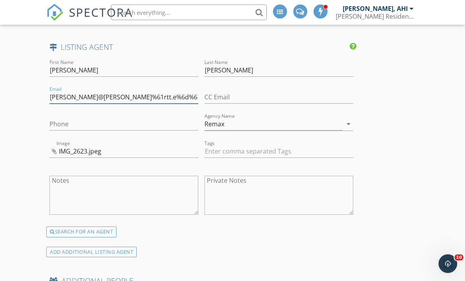
click at [172, 94] on input "johnston@sm%61rtt.e%6d%61%69l" at bounding box center [123, 97] width 149 height 13
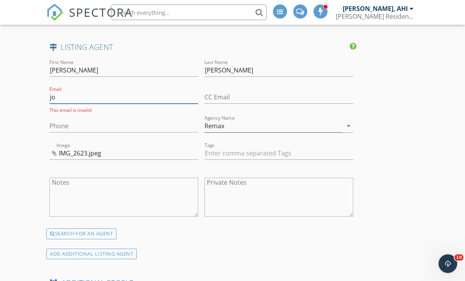
type input "j"
click at [79, 127] on input "Phone" at bounding box center [123, 126] width 149 height 13
click at [69, 123] on input "Phone" at bounding box center [123, 126] width 149 height 13
click at [66, 122] on input "Phone" at bounding box center [123, 126] width 149 height 13
paste input "604-644-3293"
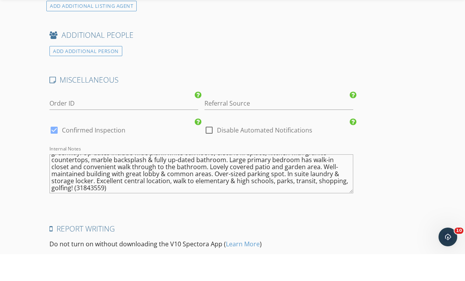
scroll to position [1693, 0]
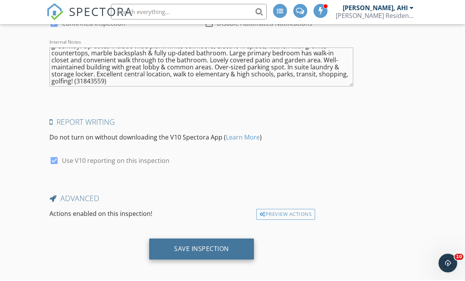
type input "604-644-3293"
click at [240, 246] on div "Save Inspection" at bounding box center [201, 249] width 105 height 21
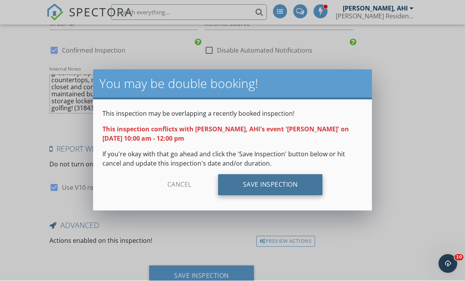
click at [297, 184] on div "Save Inspection" at bounding box center [270, 185] width 105 height 21
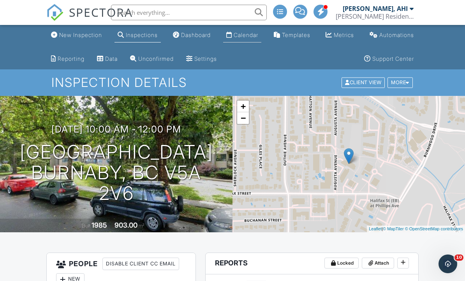
click at [244, 36] on div "Calendar" at bounding box center [246, 35] width 25 height 7
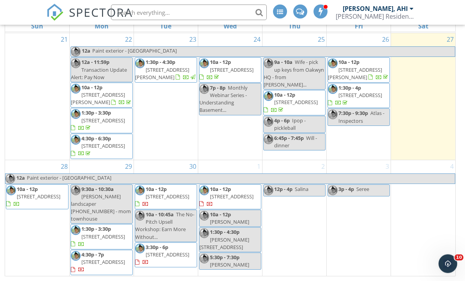
scroll to position [127, 0]
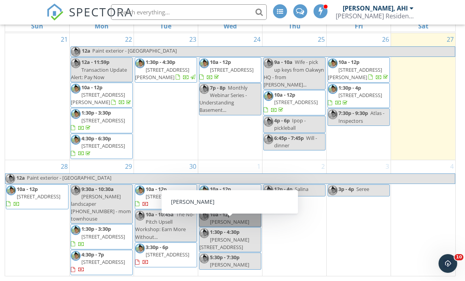
click at [229, 227] on link "10a - 12p Jackie chan" at bounding box center [230, 218] width 62 height 17
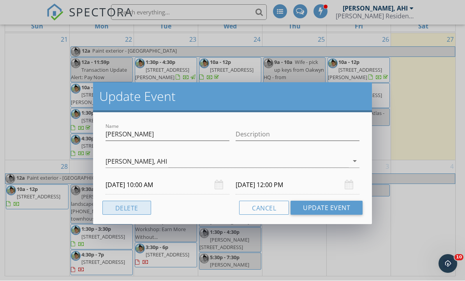
click at [127, 207] on button "Delete" at bounding box center [126, 208] width 49 height 14
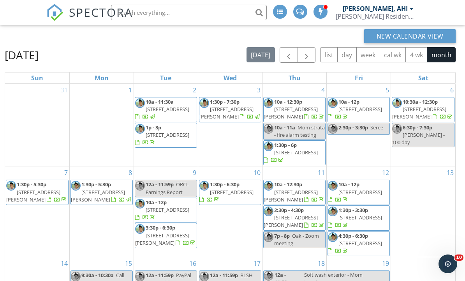
scroll to position [0, 0]
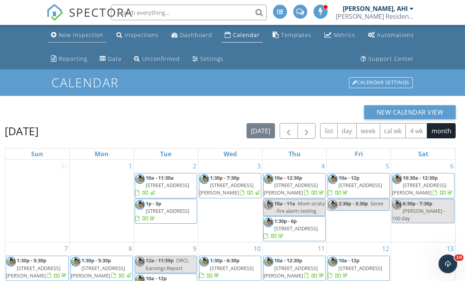
click at [75, 35] on div "New Inspection" at bounding box center [81, 34] width 45 height 7
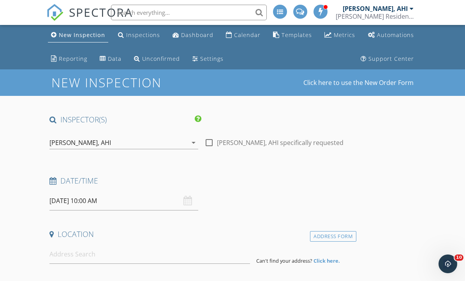
click at [218, 141] on label "[PERSON_NAME], AHI specifically requested" at bounding box center [280, 143] width 127 height 8
checkbox input "true"
click at [123, 205] on input "[DATE] 10:00 AM" at bounding box center [123, 200] width 149 height 19
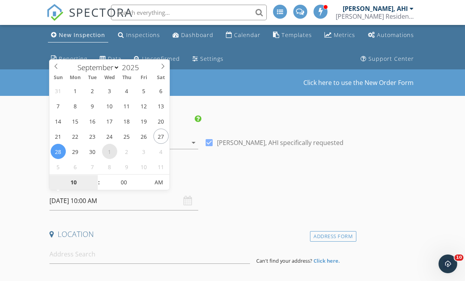
select select "9"
type input "[DATE] 10:00 AM"
type input "09"
type input "[DATE] 9:00 AM"
type input "08"
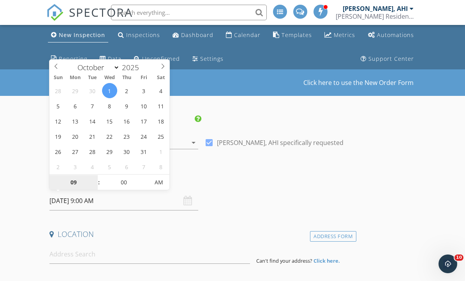
type input "[DATE] 8:00 AM"
type input "07"
type input "[DATE] 7:00 AM"
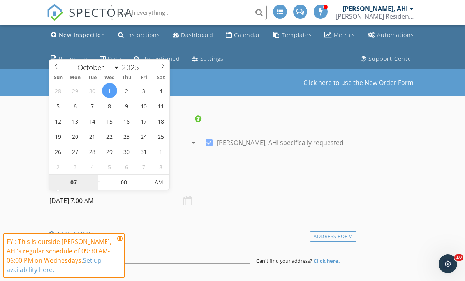
type input "06"
type input "[DATE] 6:00 AM"
type input "05"
type input "[DATE] 5:00 AM"
type input "04"
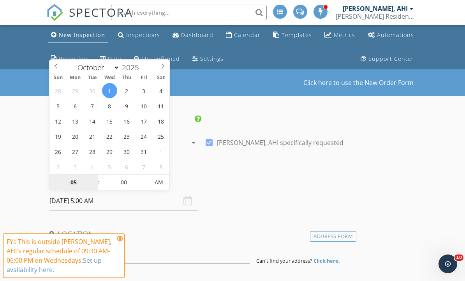
type input "[DATE] 4:00 AM"
type input "03"
type input "[DATE] 3:00 AM"
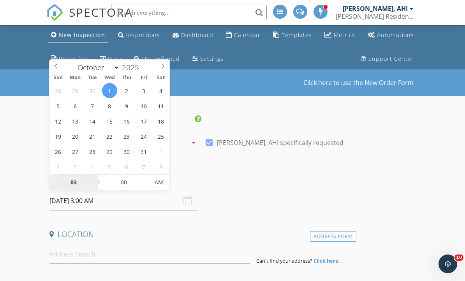
type input "02"
type input "[DATE] 2:00 AM"
type input "01"
type input "[DATE] 1:00 AM"
type input "05"
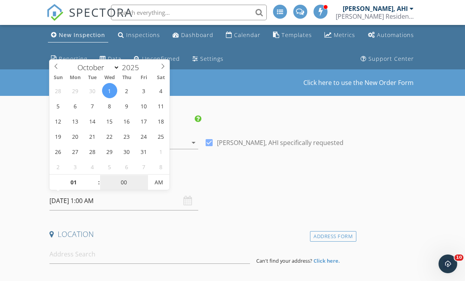
type input "[DATE] 1:05 AM"
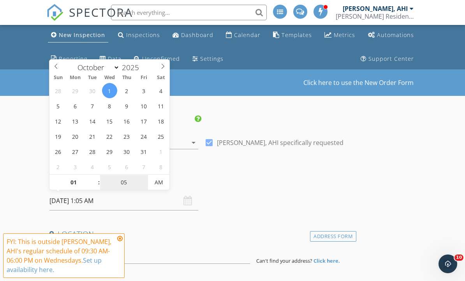
type input "10"
type input "[DATE] 1:10 AM"
type input "15"
type input "[DATE] 1:15 AM"
type input "20"
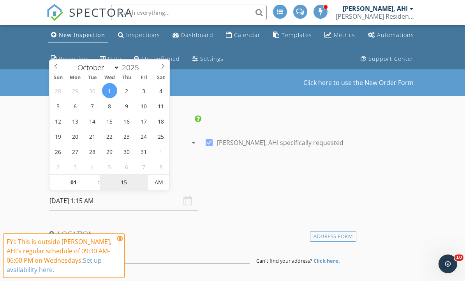
type input "[DATE] 1:20 AM"
type input "25"
type input "[DATE] 1:25 AM"
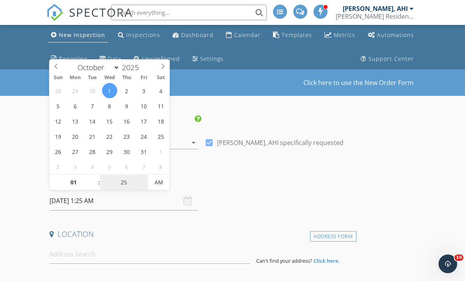
type input "30"
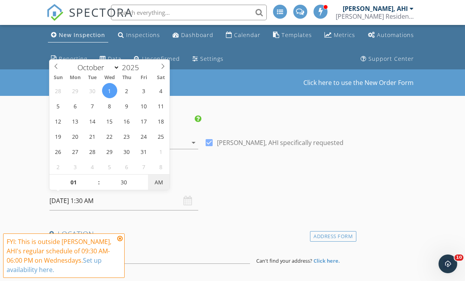
type input "[DATE] 1:30 PM"
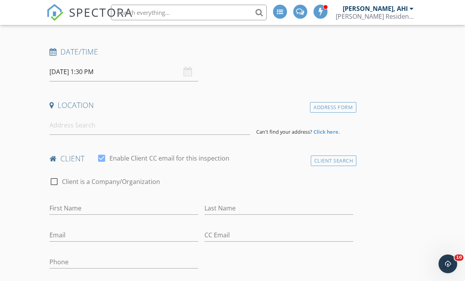
scroll to position [145, 0]
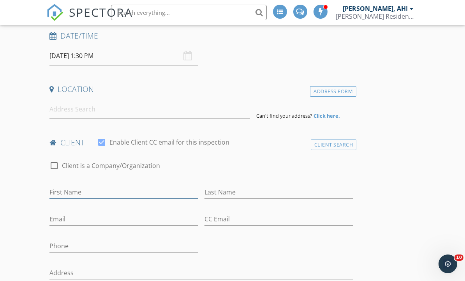
click at [133, 189] on input "First Name" at bounding box center [123, 192] width 149 height 13
click at [97, 194] on input "First Name" at bounding box center [123, 192] width 149 height 13
paste input "[PERSON_NAME]"
click at [104, 196] on input "[PERSON_NAME]" at bounding box center [123, 192] width 149 height 13
click at [101, 196] on input "[PERSON_NAME]" at bounding box center [123, 192] width 149 height 13
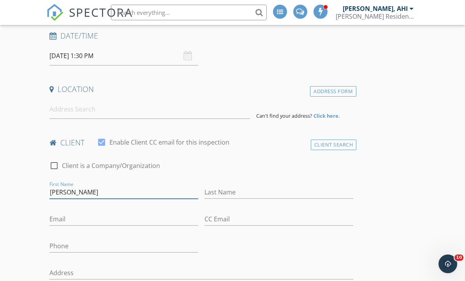
type input "[PERSON_NAME]"
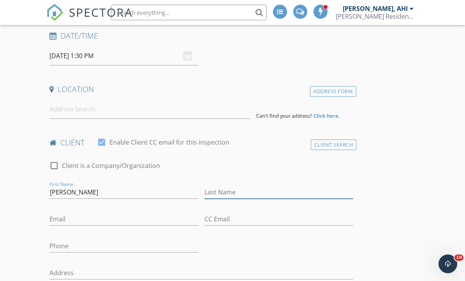
click at [245, 194] on input "Last Name" at bounding box center [279, 192] width 149 height 13
click at [233, 197] on input "Last Name" at bounding box center [279, 192] width 149 height 13
click at [233, 191] on input "Last Name" at bounding box center [279, 192] width 149 height 13
paste input "[PERSON_NAME]"
type input "[PERSON_NAME]"
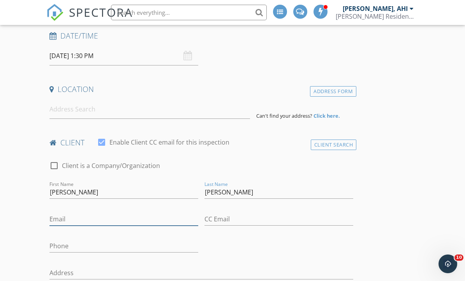
click at [76, 218] on input "Email" at bounding box center [123, 219] width 149 height 13
click at [72, 221] on input "Email" at bounding box center [123, 219] width 149 height 13
paste input "[EMAIL_ADDRESS][DOMAIN_NAME]"
type input "[EMAIL_ADDRESS][DOMAIN_NAME]"
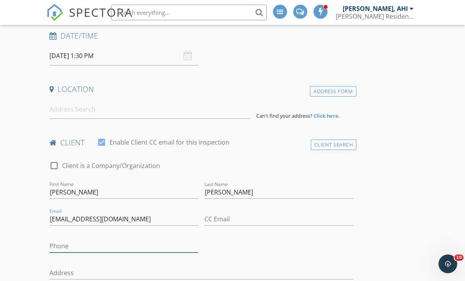
click at [82, 242] on input "Phone" at bounding box center [123, 246] width 149 height 13
click at [79, 242] on input "Phone" at bounding box center [123, 246] width 149 height 13
click at [74, 244] on input "Phone" at bounding box center [123, 246] width 149 height 13
paste input "[PHONE_NUMBER]"
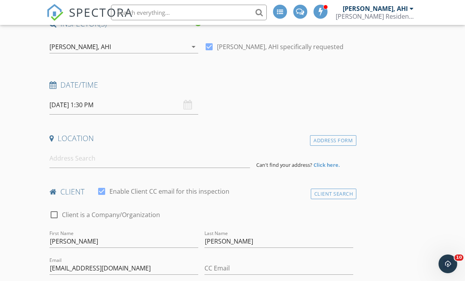
scroll to position [94, 0]
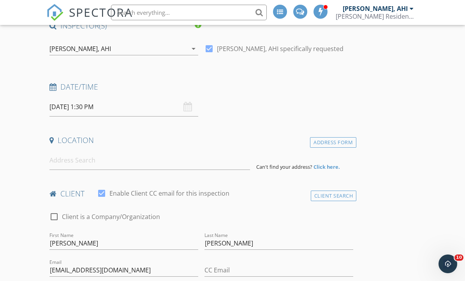
type input "[PHONE_NUMBER]"
click at [86, 167] on input at bounding box center [149, 160] width 201 height 19
click at [82, 158] on input at bounding box center [149, 160] width 201 height 19
click at [85, 158] on input at bounding box center [149, 160] width 201 height 19
paste input "[PHONE_NUMBER]"
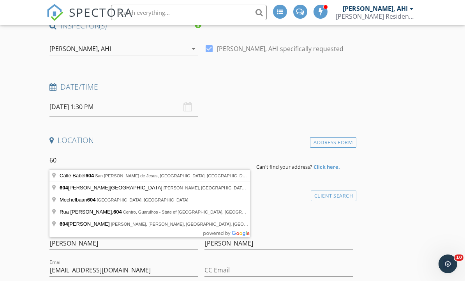
type input "6"
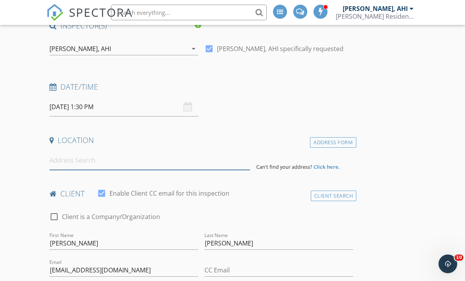
click at [102, 168] on input at bounding box center [149, 160] width 201 height 19
click at [94, 164] on input at bounding box center [149, 160] width 201 height 19
click at [88, 161] on input at bounding box center [149, 160] width 201 height 19
paste input "[STREET_ADDRESS]"
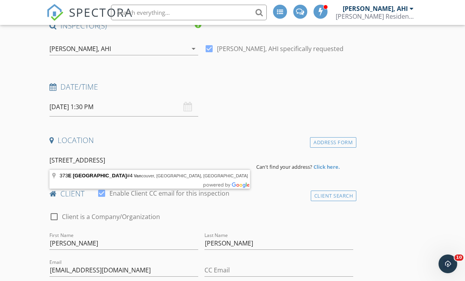
type input "[STREET_ADDRESS]"
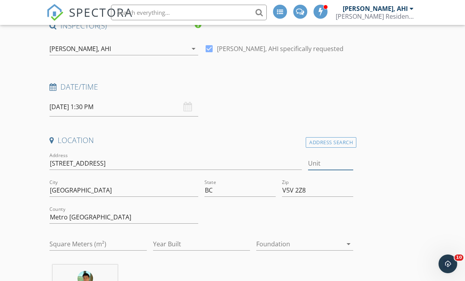
click at [331, 160] on input "Unit" at bounding box center [331, 163] width 46 height 13
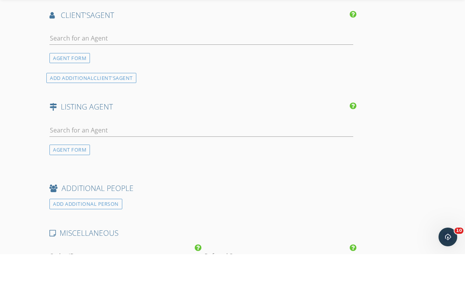
scroll to position [1040, 0]
type input "4"
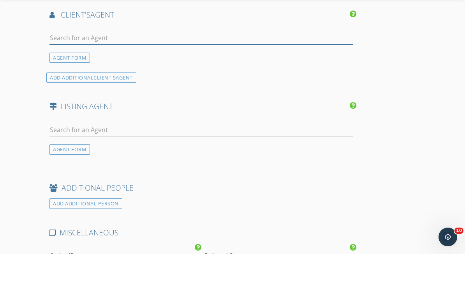
click at [198, 58] on input "text" at bounding box center [201, 64] width 304 height 13
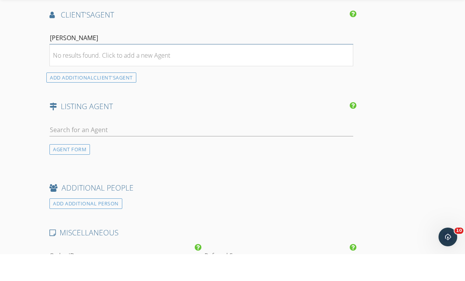
type input "colin"
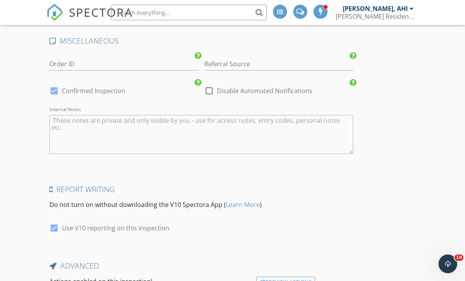
scroll to position [1242, 0]
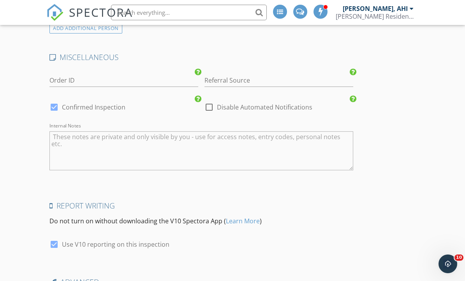
click at [168, 144] on textarea "Internal Notes" at bounding box center [201, 150] width 304 height 39
click at [161, 143] on textarea "Internal Notes" at bounding box center [201, 150] width 304 height 39
paste textarea "ELLO is a boutique community unlike any other located in the highly desirable […"
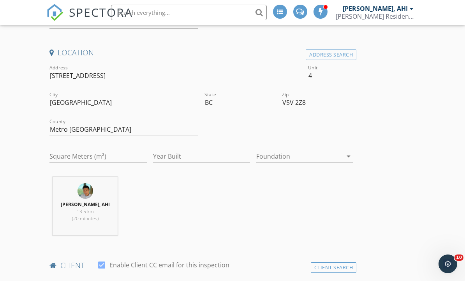
scroll to position [182, 0]
type textarea "ELLO is a boutique community unlike any other located in the highly desirable […"
click at [183, 155] on input "Year Built" at bounding box center [201, 156] width 97 height 13
click at [113, 158] on input "Square Meters (m²)" at bounding box center [97, 156] width 97 height 13
type input "1476"
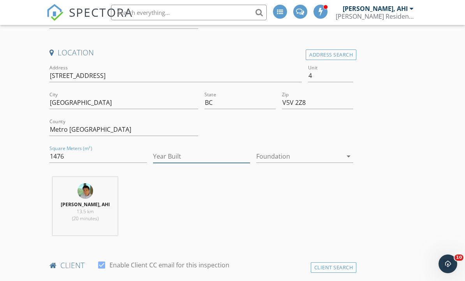
click at [197, 157] on input "Year Built" at bounding box center [201, 156] width 97 height 13
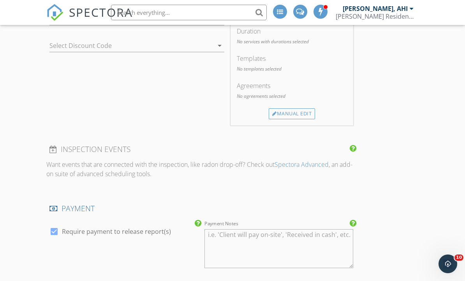
scroll to position [730, 0]
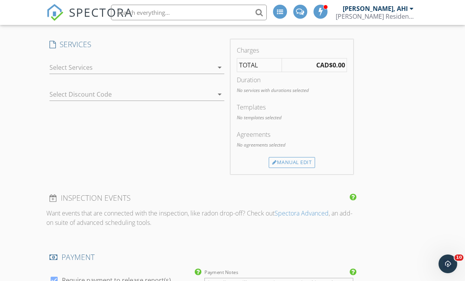
type input "2025"
click at [203, 61] on div at bounding box center [131, 67] width 164 height 12
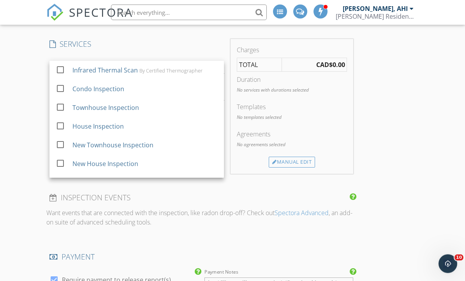
scroll to position [730, 0]
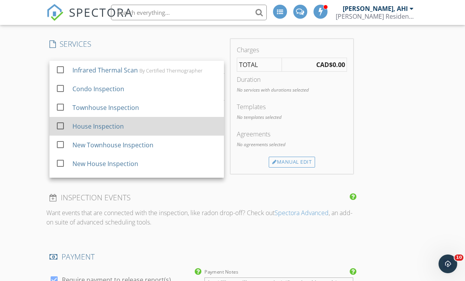
click at [131, 123] on div "House Inspection" at bounding box center [144, 126] width 145 height 16
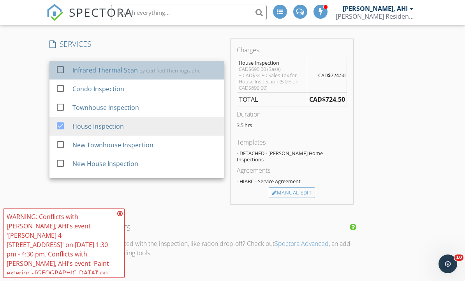
click at [155, 67] on div "By Certified Thermographer" at bounding box center [170, 70] width 63 height 6
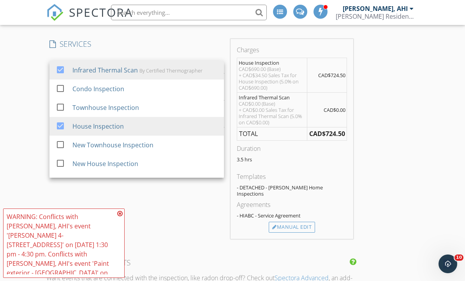
click at [126, 211] on div "SERVICES check_box Infrared Thermal Scan By Certified Thermographer check_box_o…" at bounding box center [136, 139] width 181 height 200
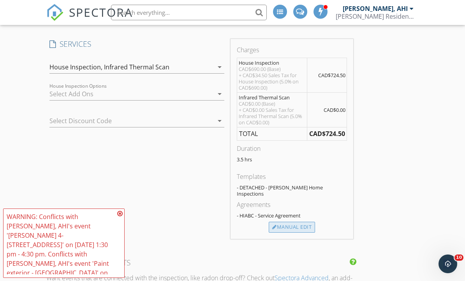
click at [315, 222] on div "Manual Edit" at bounding box center [292, 227] width 46 height 11
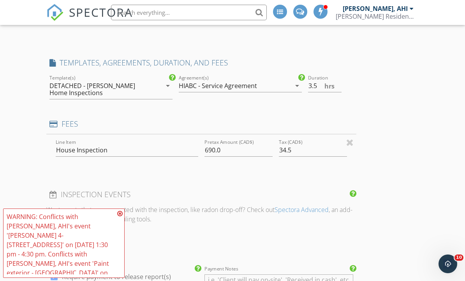
type input "0"
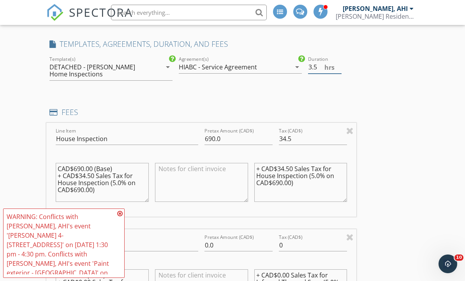
click at [322, 68] on input "3.5" at bounding box center [325, 67] width 34 height 13
type input "3"
type input "2.5"
click at [121, 215] on icon at bounding box center [119, 213] width 5 height 6
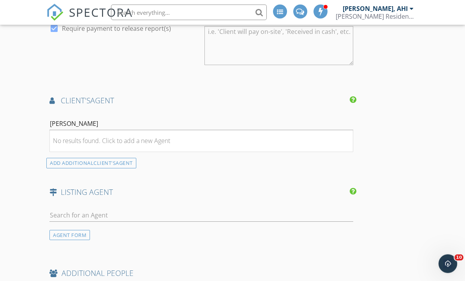
scroll to position [1173, 0]
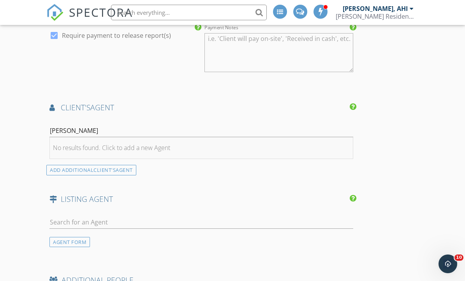
click at [125, 145] on div "No results found. Click to add a new Agent" at bounding box center [111, 147] width 117 height 9
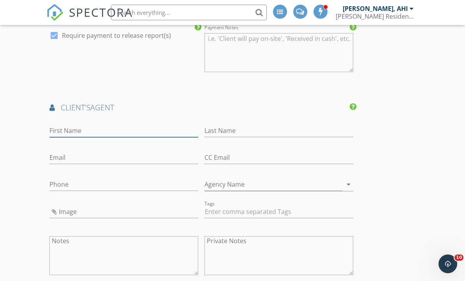
click at [171, 124] on input "First Name" at bounding box center [123, 130] width 149 height 13
type input "[PERSON_NAME]"
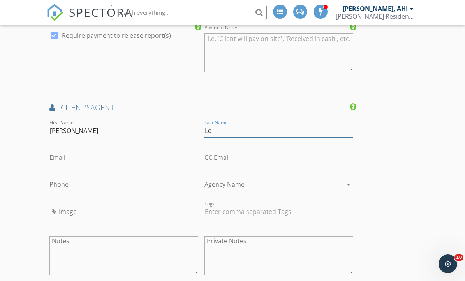
type input "Lo"
click at [264, 185] on input "Agency Name" at bounding box center [274, 184] width 138 height 13
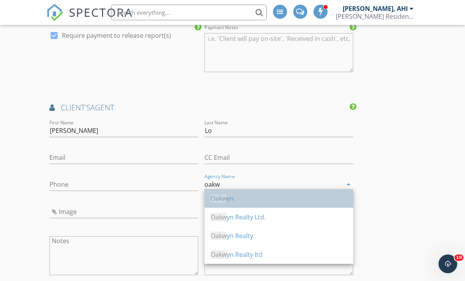
click at [262, 194] on div "Oakw yn" at bounding box center [279, 198] width 136 height 9
type input "Oakwyn"
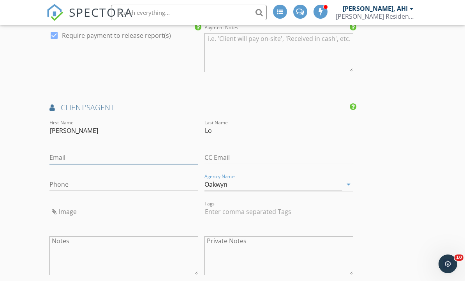
click at [57, 154] on input "Email" at bounding box center [123, 157] width 149 height 13
paste input "mailto:colinlo%40gmail.com"
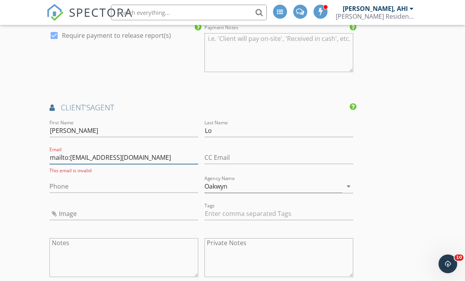
click at [68, 154] on input "mailto:colinlo%40gmail.com" at bounding box center [123, 157] width 149 height 13
type input "Colinlo%40gmail.com"
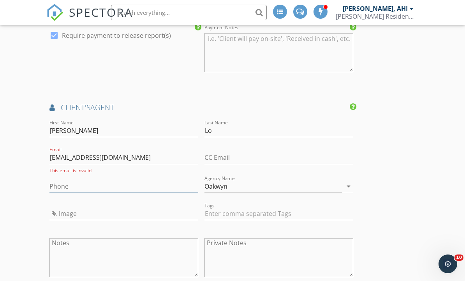
click at [55, 180] on input "Phone" at bounding box center [123, 186] width 149 height 13
click at [65, 210] on input "Image" at bounding box center [123, 213] width 149 height 13
type input "IMG_2624.jpeg"
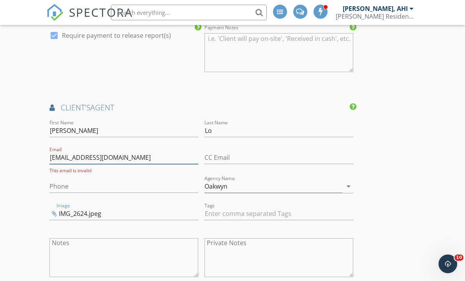
click at [66, 157] on input "Colinlo%40gmail.com" at bounding box center [123, 157] width 149 height 13
type input "Colinlo@gmail.com"
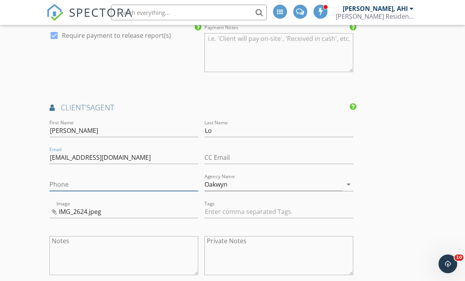
click at [93, 180] on input "Phone" at bounding box center [123, 184] width 149 height 13
click at [90, 181] on input "Phone" at bounding box center [123, 184] width 149 height 13
click at [90, 179] on input "Phone" at bounding box center [123, 184] width 149 height 13
paste input "[PHONE_NUMBER]"
type input "[PHONE_NUMBER]"
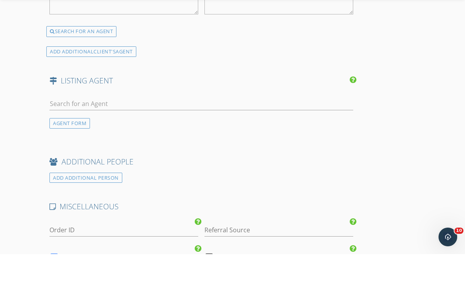
scroll to position [1410, 0]
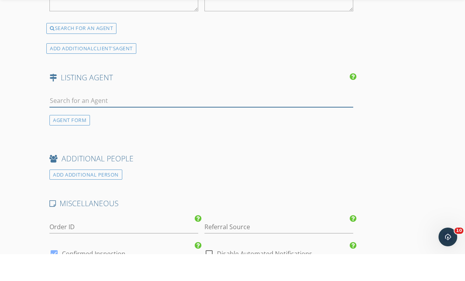
click at [232, 121] on input "text" at bounding box center [201, 127] width 304 height 13
type input "K"
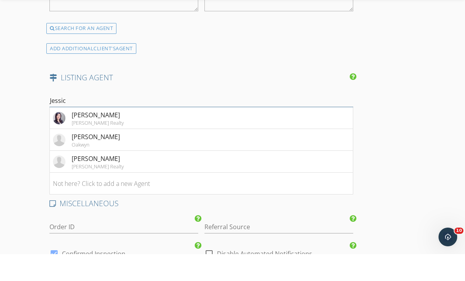
type input "Jessic"
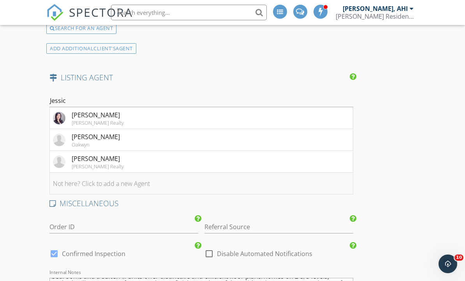
click at [135, 183] on li "Not here? Click to add a new Agent" at bounding box center [201, 184] width 303 height 22
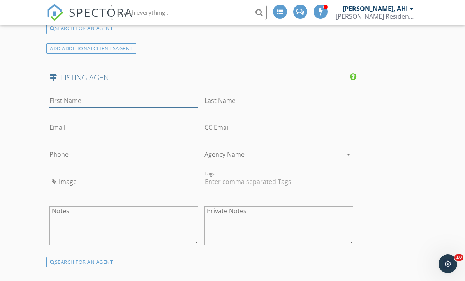
click at [118, 103] on input "First Name" at bounding box center [123, 100] width 149 height 13
type input "Jessica"
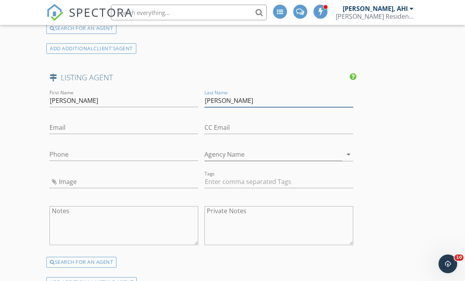
type input "Chen"
click at [415, 0] on link "Michael Zegarra, AHI Zegarra Residential Inspections Inc." at bounding box center [376, 12] width 80 height 25
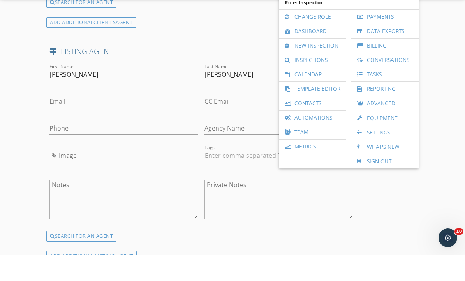
scroll to position [1463, 0]
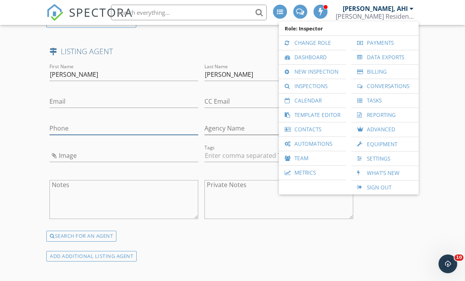
click at [91, 129] on input "Phone" at bounding box center [123, 128] width 149 height 13
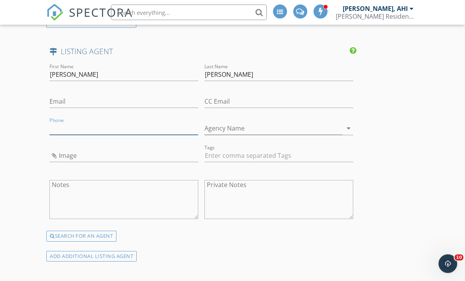
click at [80, 123] on input "Phone" at bounding box center [123, 128] width 149 height 13
click at [74, 127] on input "Phone" at bounding box center [123, 128] width 149 height 13
paste input "[PHONE_NUMBER]"
type input "[PHONE_NUMBER]"
click at [56, 102] on input "Email" at bounding box center [123, 101] width 149 height 13
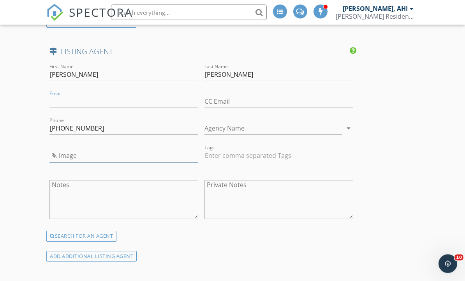
click at [62, 151] on input "Image" at bounding box center [123, 156] width 149 height 13
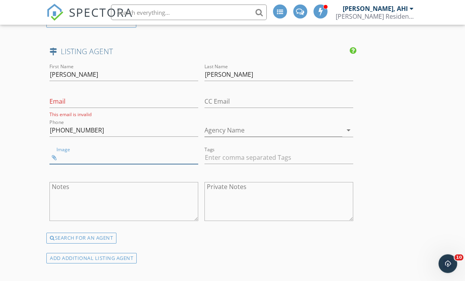
click at [161, 153] on input "Image" at bounding box center [123, 158] width 149 height 13
type input "IMG_2625.jpeg"
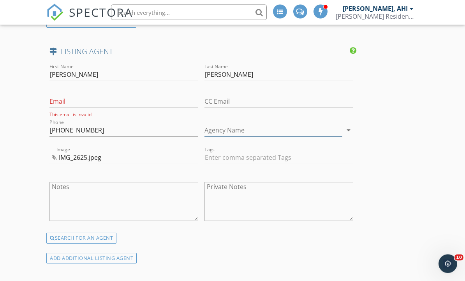
click at [315, 124] on input "Agency Name" at bounding box center [274, 130] width 138 height 13
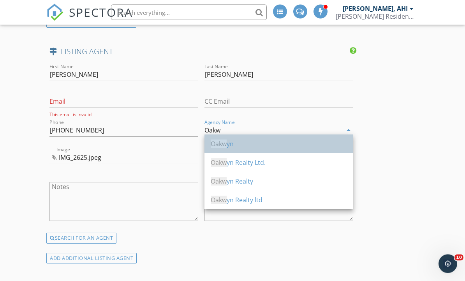
click at [272, 144] on div "Oakw yn" at bounding box center [279, 143] width 136 height 9
type input "Oakwyn"
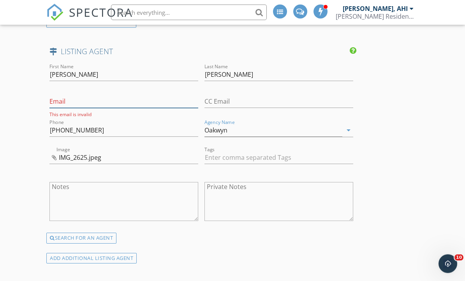
click at [102, 100] on input "Email" at bounding box center [123, 101] width 149 height 13
click at [79, 99] on input "Email" at bounding box center [123, 101] width 149 height 13
click at [71, 100] on input "Email" at bounding box center [123, 101] width 149 height 13
paste input "[PERSON_NAME][EMAIL_ADDRESS][DOMAIN_NAME]"
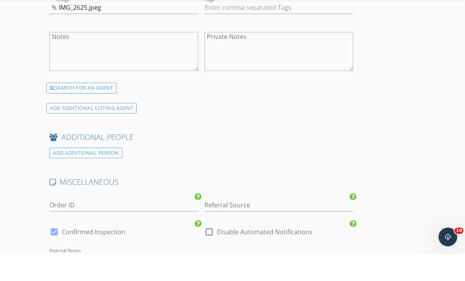
scroll to position [1651, 0]
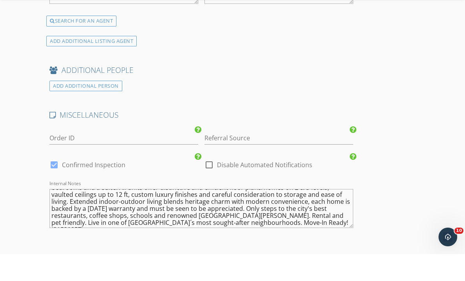
type input "[PERSON_NAME][EMAIL_ADDRESS][DOMAIN_NAME]"
click at [213, 185] on div at bounding box center [209, 191] width 13 height 13
checkbox input "true"
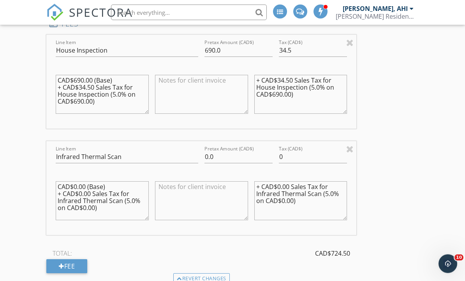
scroll to position [819, 0]
click at [87, 264] on div "Fee" at bounding box center [66, 266] width 41 height 14
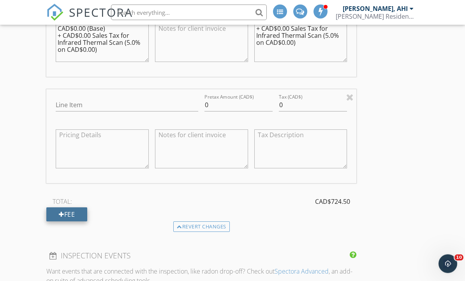
scroll to position [974, 0]
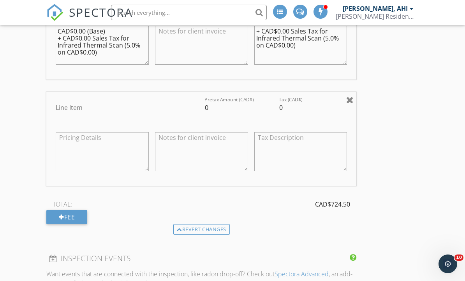
click at [349, 97] on div at bounding box center [349, 99] width 7 height 9
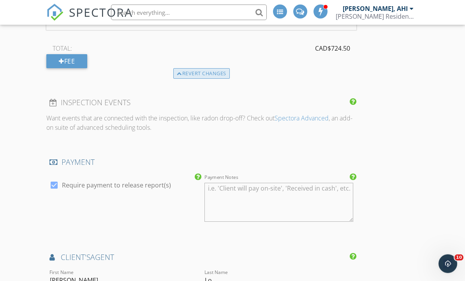
scroll to position [1023, 0]
click at [219, 69] on div "Revert changes" at bounding box center [201, 73] width 56 height 11
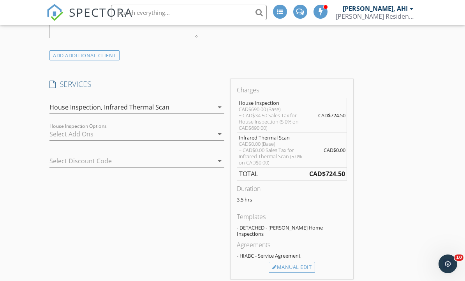
scroll to position [690, 0]
click at [197, 109] on div "House Inspection, Infrared Thermal Scan" at bounding box center [131, 107] width 164 height 12
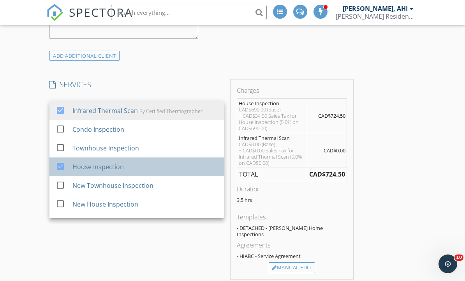
click at [140, 169] on div "House Inspection" at bounding box center [144, 167] width 145 height 16
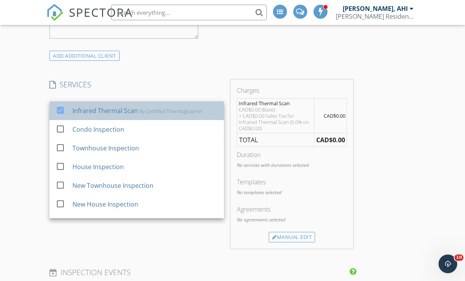
click at [185, 104] on div "Infrared Thermal Scan By Certified Thermographer" at bounding box center [144, 111] width 145 height 16
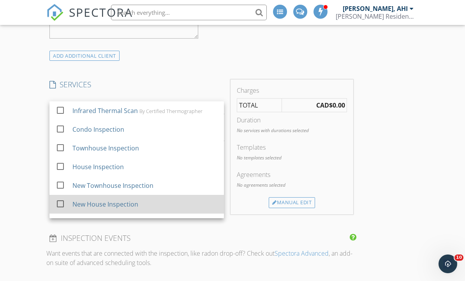
click at [145, 206] on div "New House Inspection" at bounding box center [144, 204] width 145 height 16
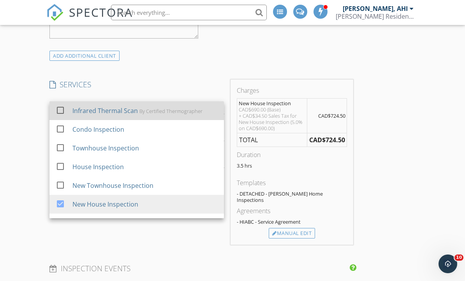
click at [169, 109] on div "By Certified Thermographer" at bounding box center [170, 111] width 63 height 6
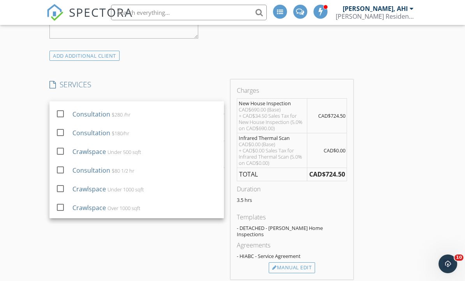
scroll to position [211, 0]
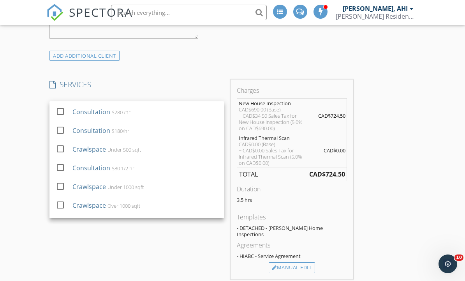
click at [178, 235] on div "SERVICES check_box Infrared Thermal Scan By Certified Thermographer check_box_o…" at bounding box center [136, 179] width 181 height 200
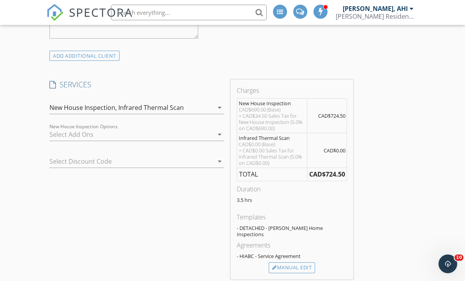
click at [185, 131] on div at bounding box center [131, 134] width 164 height 12
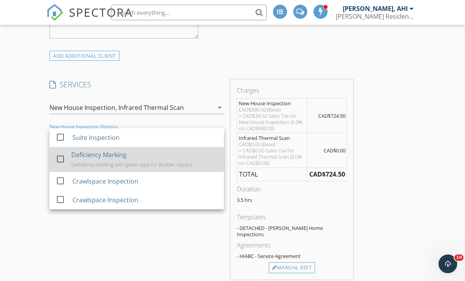
click at [169, 158] on div "Deficiency Marking Deficiency marking with green tape for Builder repairs" at bounding box center [144, 159] width 146 height 25
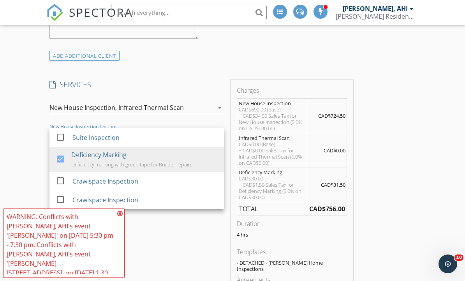
click at [120, 213] on icon at bounding box center [119, 213] width 5 height 6
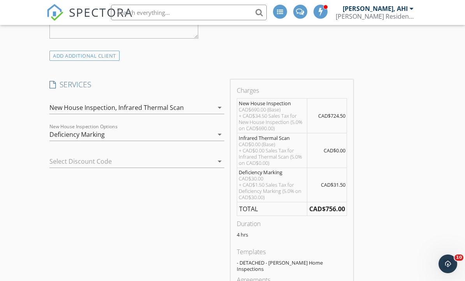
click at [221, 104] on icon "arrow_drop_down" at bounding box center [219, 107] width 9 height 9
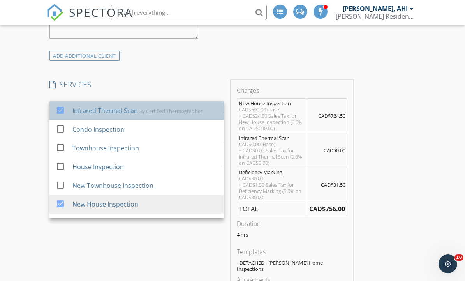
click at [174, 111] on div "By Certified Thermographer" at bounding box center [170, 111] width 63 height 6
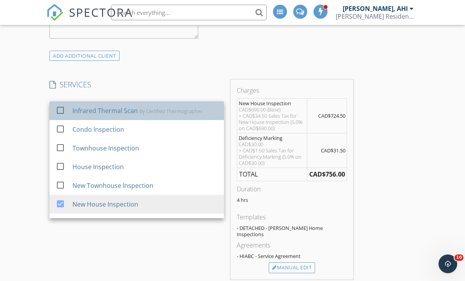
click at [170, 111] on div "By Certified Thermographer" at bounding box center [170, 111] width 63 height 6
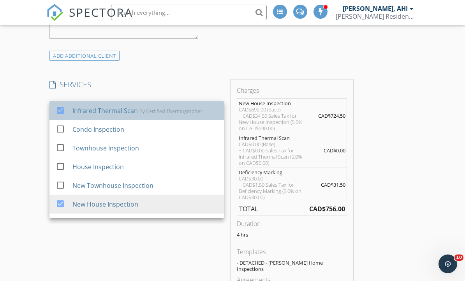
click at [194, 110] on div "By Certified Thermographer" at bounding box center [170, 111] width 63 height 6
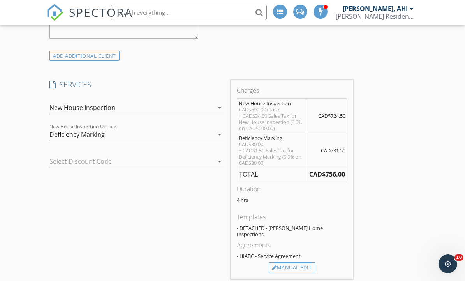
click at [197, 108] on div "New House Inspection" at bounding box center [131, 107] width 164 height 12
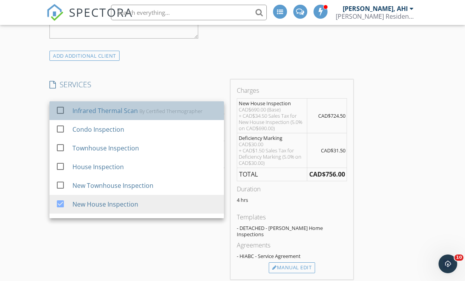
click at [191, 114] on div "Infrared Thermal Scan By Certified Thermographer" at bounding box center [144, 111] width 145 height 16
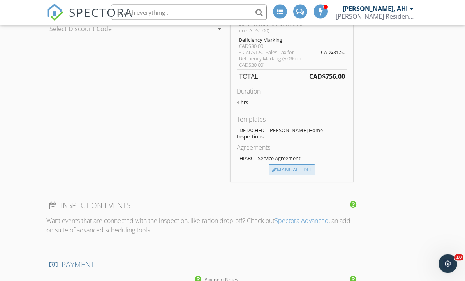
scroll to position [822, 0]
click at [296, 164] on div "Manual Edit" at bounding box center [292, 169] width 46 height 11
type input "New House Inspection"
type textarea "CAD$690.00 (Base) + CAD$34.50 Sales Tax for New House Inspection (5.0% on CAD$6…"
type textarea "+ CAD$34.50 Sales Tax for New House Inspection (5.0% on CAD$690.00)"
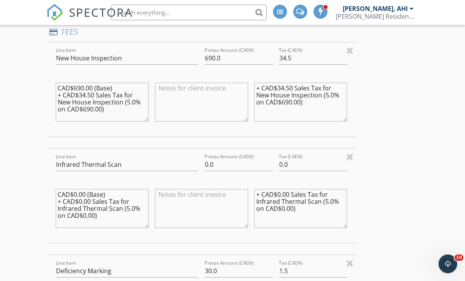
type input "0"
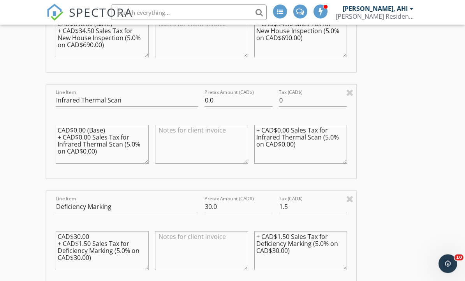
scroll to position [888, 0]
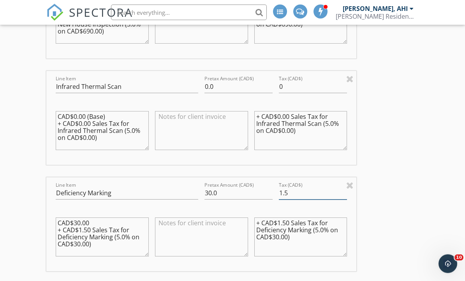
click at [313, 194] on input "1.5" at bounding box center [313, 193] width 68 height 13
type input "1.5"
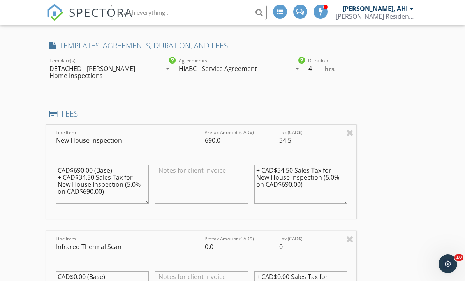
scroll to position [728, 0]
click at [321, 65] on input "4" at bounding box center [325, 69] width 34 height 13
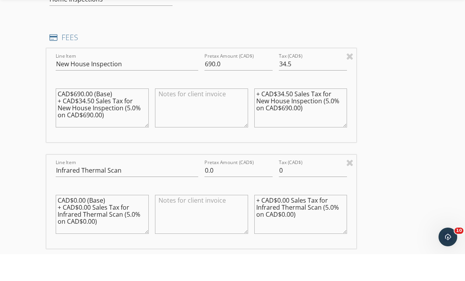
scroll to position [778, 0]
type input "2.5"
click at [236, 84] on input "690.0" at bounding box center [239, 90] width 68 height 13
type input "6"
type input "430"
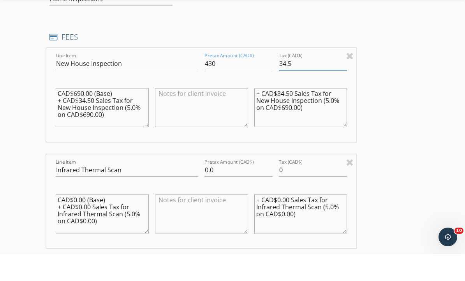
click at [307, 84] on input "34.5" at bounding box center [313, 90] width 68 height 13
type input "36.5"
click at [286, 115] on textarea "+ CAD$34.50 Sales Tax for New House Inspection (5.0% on CAD$690.00)" at bounding box center [300, 134] width 93 height 39
type textarea "+ CAD$36.50 Sales Tax for New House Inspection (5.0% on CAD$730.00)"
click at [79, 115] on textarea "CAD$690.00 (Base) + CAD$34.50 Sales Tax for New House Inspection (5.0% on CAD$6…" at bounding box center [102, 134] width 93 height 39
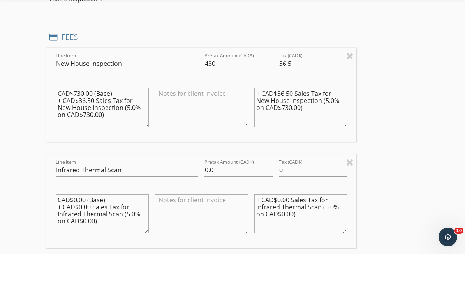
type textarea "CAD$730.00 (Base) + CAD$36.50 Sales Tax for New House Inspection (5.0% on CAD$7…"
click at [230, 84] on input "430" at bounding box center [239, 90] width 68 height 13
type input "730"
click at [312, 84] on input "36.5" at bounding box center [313, 90] width 68 height 13
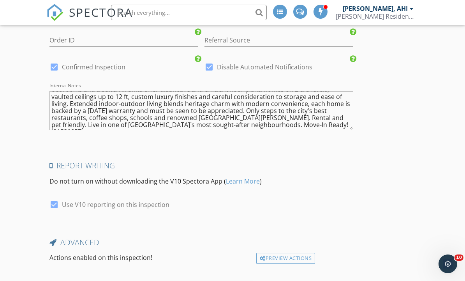
scroll to position [1803, 0]
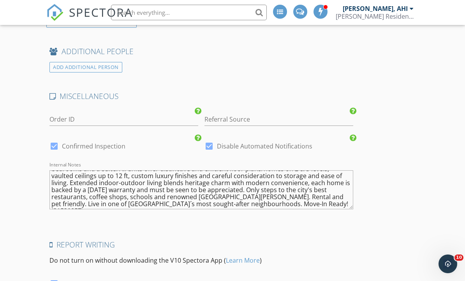
type input "36.50"
click at [208, 140] on div at bounding box center [209, 145] width 13 height 13
checkbox input "false"
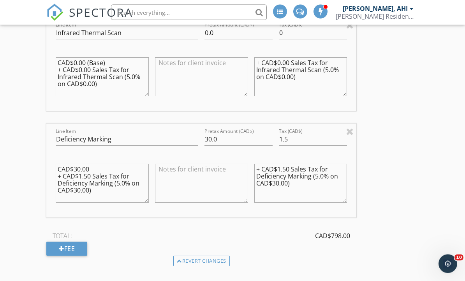
scroll to position [970, 0]
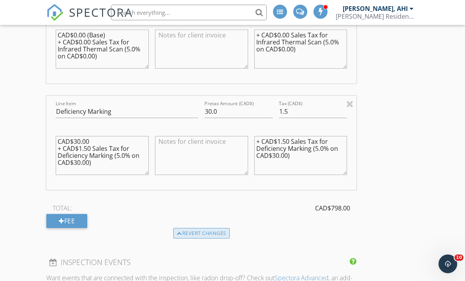
click at [210, 233] on div "Revert changes" at bounding box center [201, 233] width 56 height 11
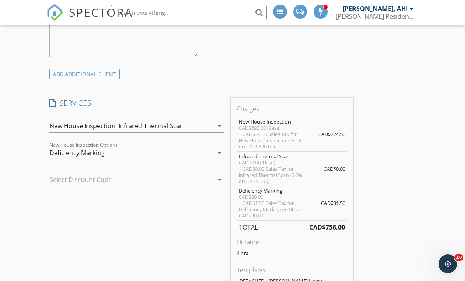
scroll to position [652, 0]
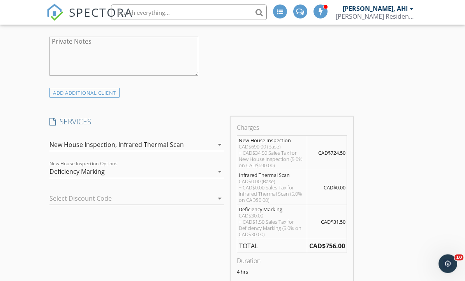
click at [216, 145] on icon "arrow_drop_down" at bounding box center [219, 144] width 9 height 9
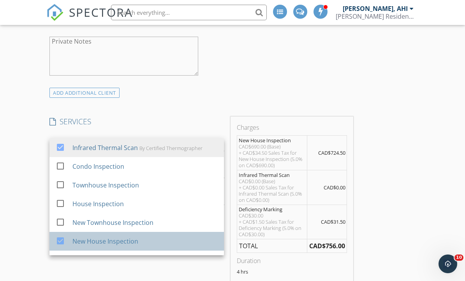
click at [143, 241] on div "New House Inspection" at bounding box center [144, 241] width 145 height 16
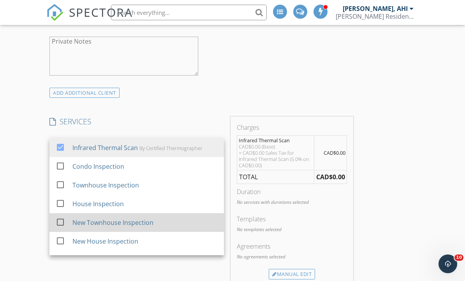
click at [143, 223] on div "New Townhouse Inspection" at bounding box center [112, 222] width 81 height 9
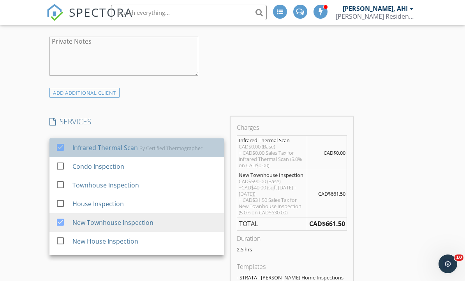
click at [154, 148] on div "By Certified Thermographer" at bounding box center [170, 148] width 63 height 6
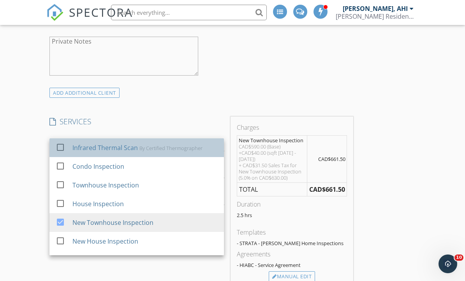
scroll to position [0, 0]
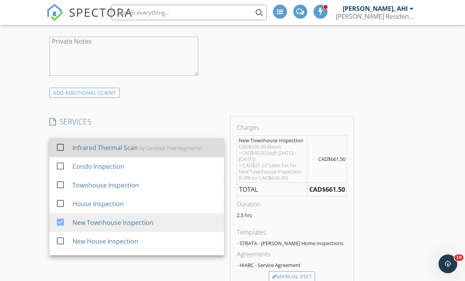
click at [122, 147] on div "Infrared Thermal Scan" at bounding box center [104, 147] width 65 height 9
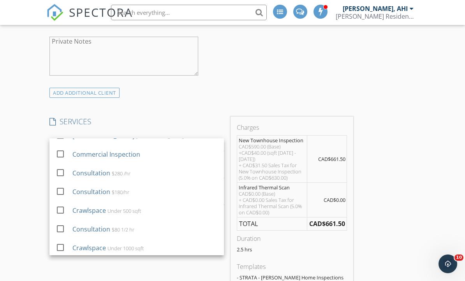
scroll to position [217, 0]
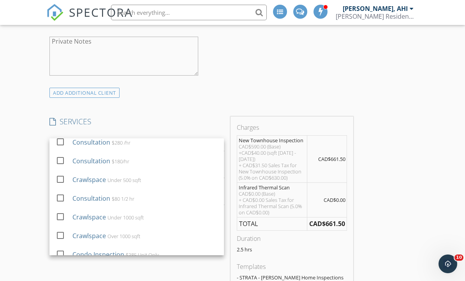
click at [212, 89] on div "ADD ADDITIONAL client" at bounding box center [201, 92] width 310 height 11
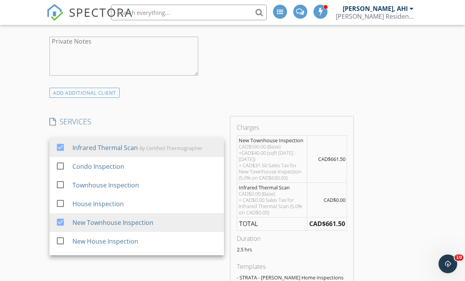
scroll to position [0, 0]
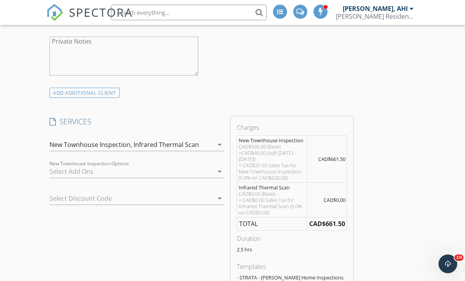
click at [179, 171] on div at bounding box center [131, 171] width 164 height 12
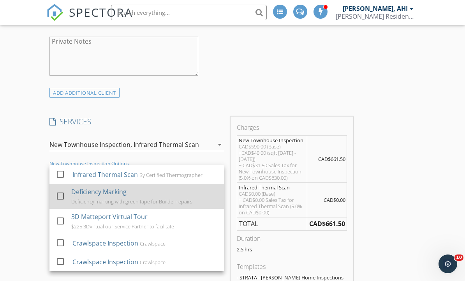
click at [153, 200] on div "Deficiency marking with green tape for Builder repairs" at bounding box center [131, 201] width 121 height 6
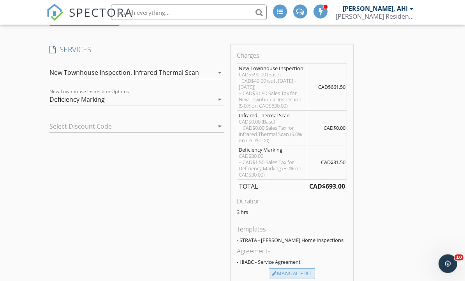
scroll to position [725, 0]
click at [315, 273] on div "Manual Edit" at bounding box center [292, 273] width 46 height 11
type input "New Townhouse Inspection"
type input "630.0"
type input "31.5"
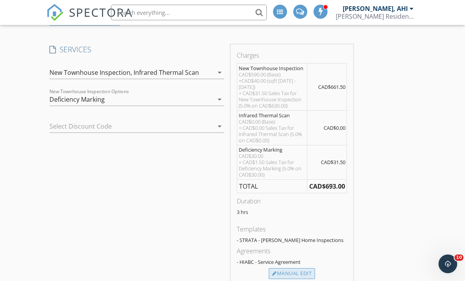
type textarea "CAD$590.00 (Base) +CAD$40.00 (sqft 1000 - 1500) + CAD$31.50 Sales Tax for New T…"
type textarea "+ CAD$31.50 Sales Tax for New Townhouse Inspection (5.0% on CAD$630.00)"
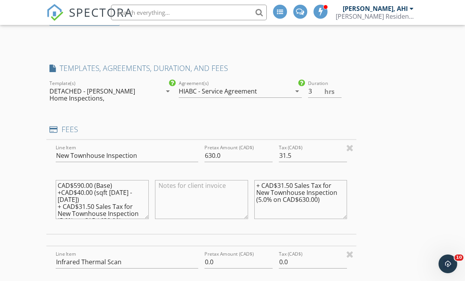
type input "0"
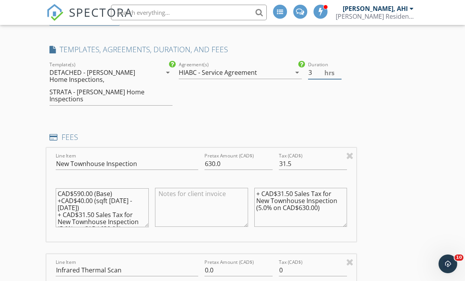
click at [318, 73] on input "3" at bounding box center [325, 72] width 34 height 13
type input "2.5"
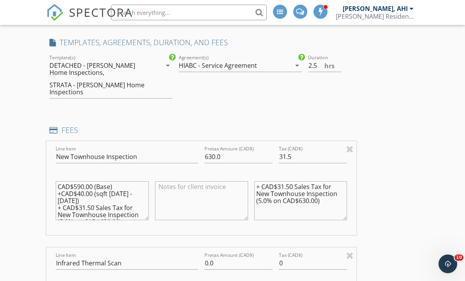
scroll to position [731, 0]
click at [165, 66] on icon "arrow_drop_down" at bounding box center [167, 65] width 9 height 9
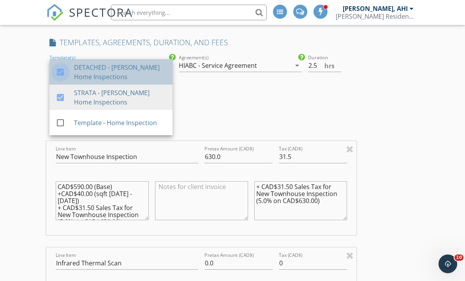
click at [58, 71] on div at bounding box center [60, 71] width 13 height 13
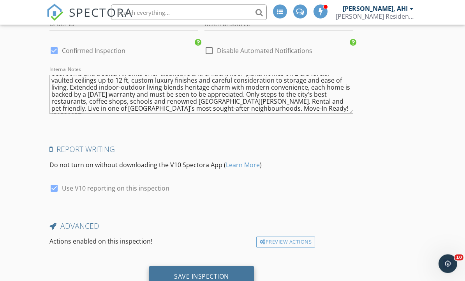
scroll to position [1898, 0]
click at [233, 273] on div "Save Inspection" at bounding box center [201, 276] width 105 height 21
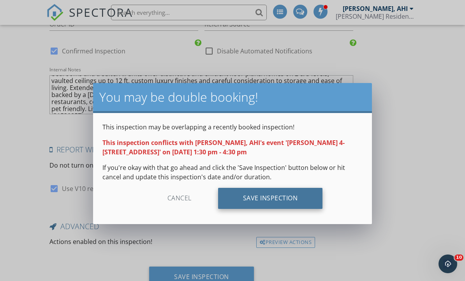
click at [297, 202] on div "Save Inspection" at bounding box center [270, 198] width 105 height 21
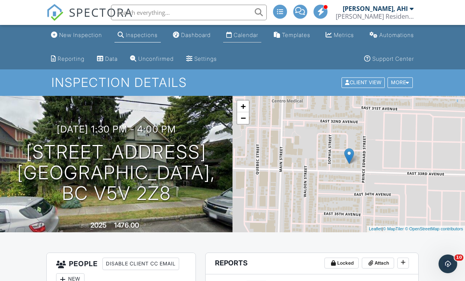
click at [248, 38] on div "Calendar" at bounding box center [246, 35] width 25 height 7
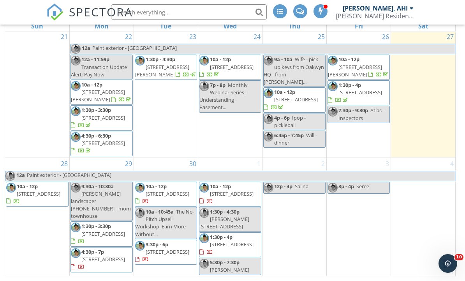
scroll to position [313, 0]
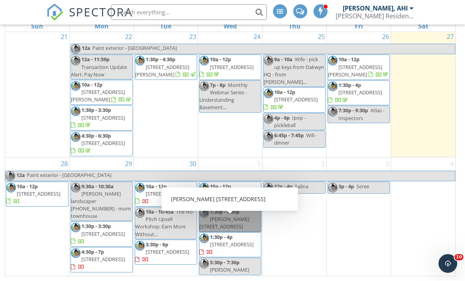
click at [229, 232] on link "1:30p - 4:30p [PERSON_NAME] 4-[STREET_ADDRESS]" at bounding box center [230, 219] width 62 height 25
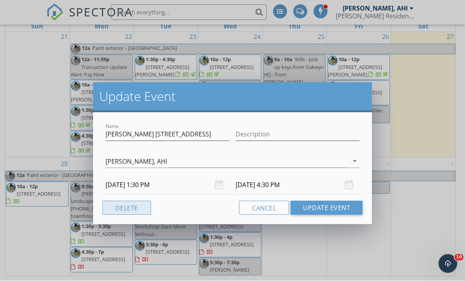
click at [130, 212] on button "Delete" at bounding box center [126, 208] width 49 height 14
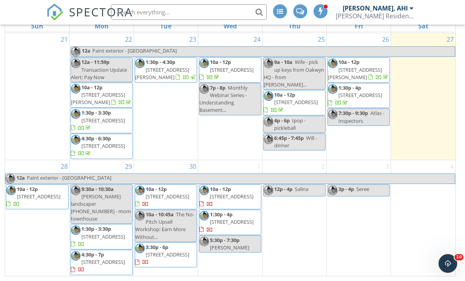
scroll to position [310, 0]
